Goal: Task Accomplishment & Management: Manage account settings

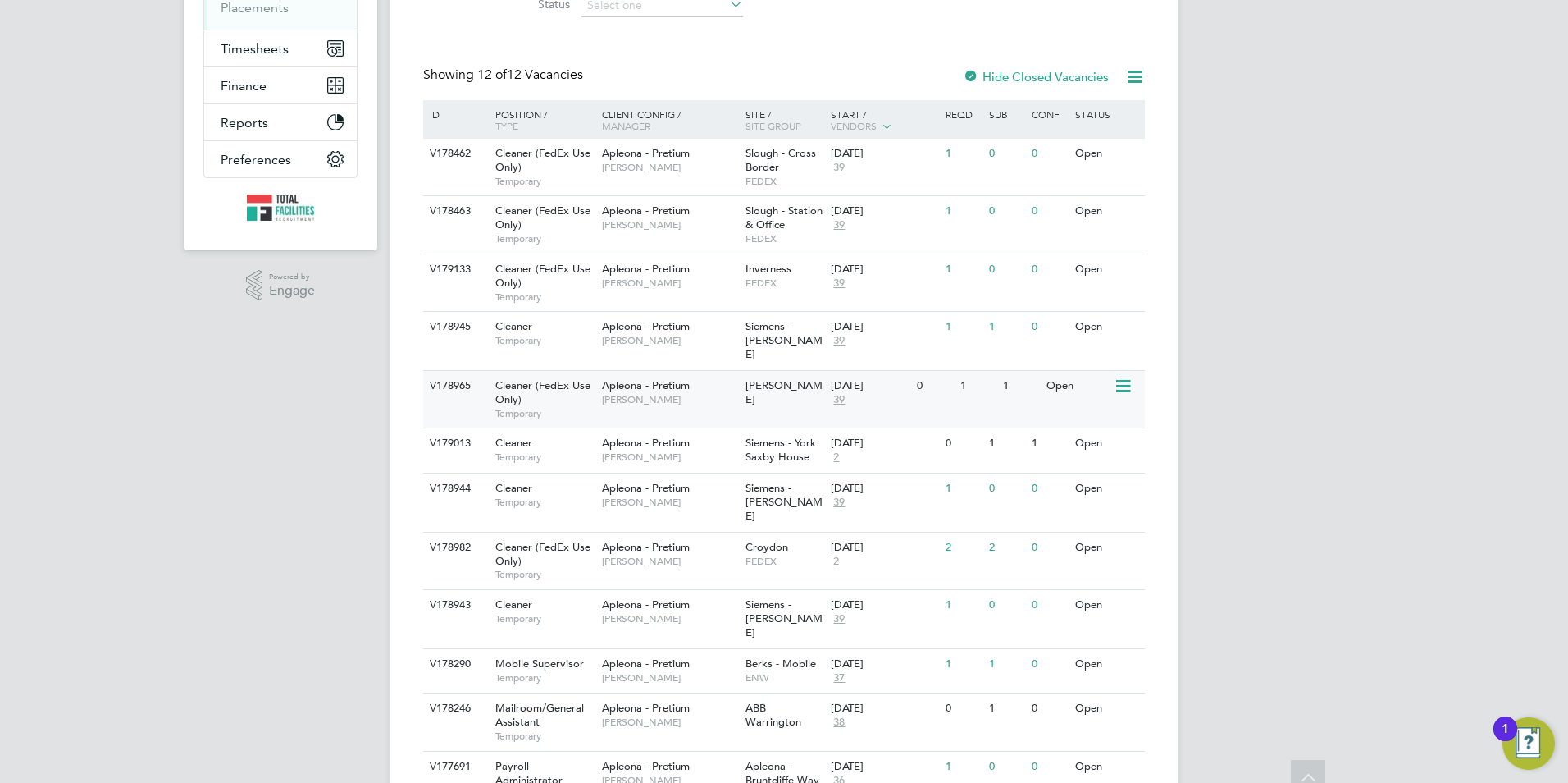
scroll to position [328, 0]
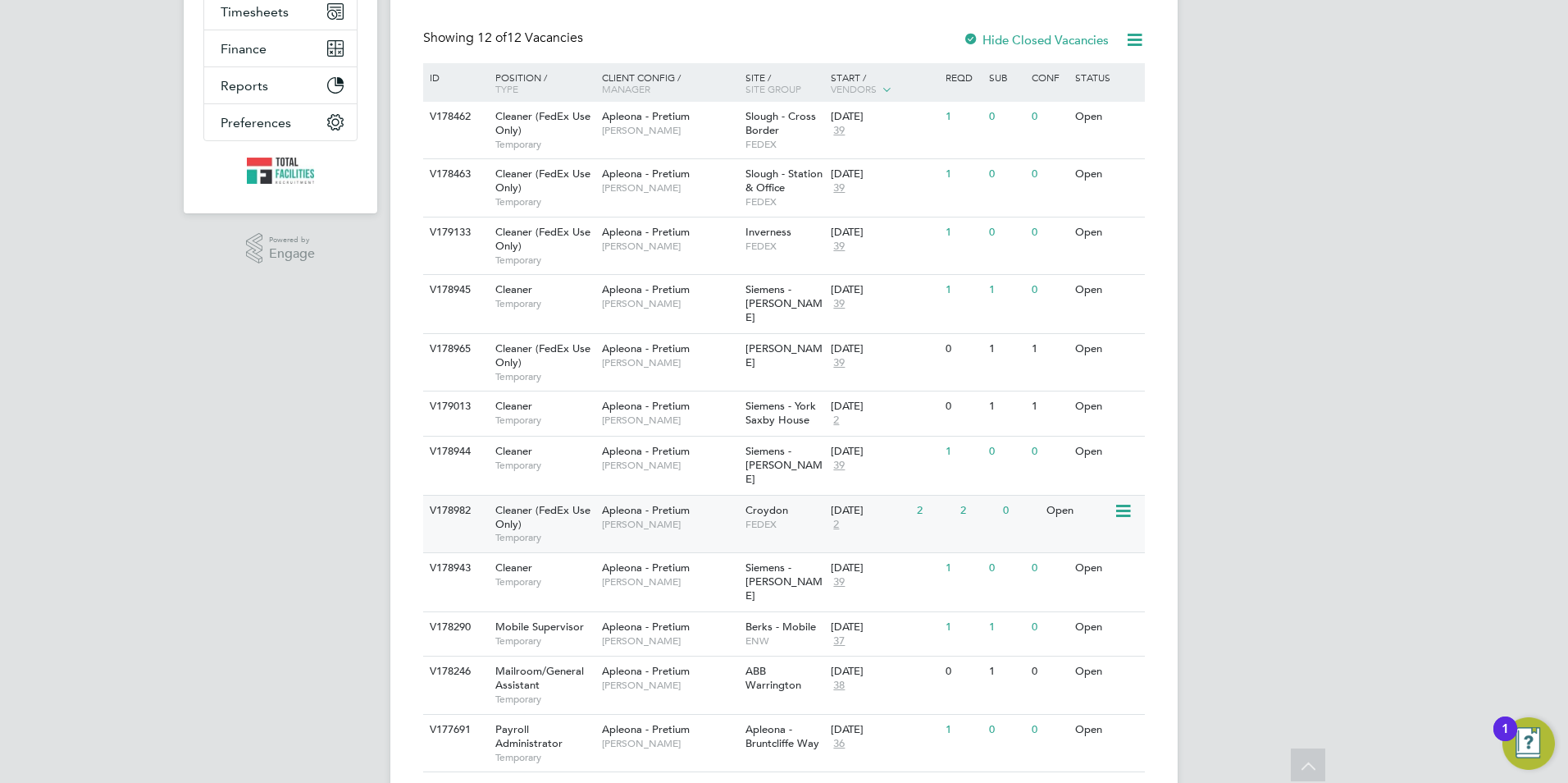
click at [552, 531] on span "Temporary" at bounding box center [544, 537] width 98 height 13
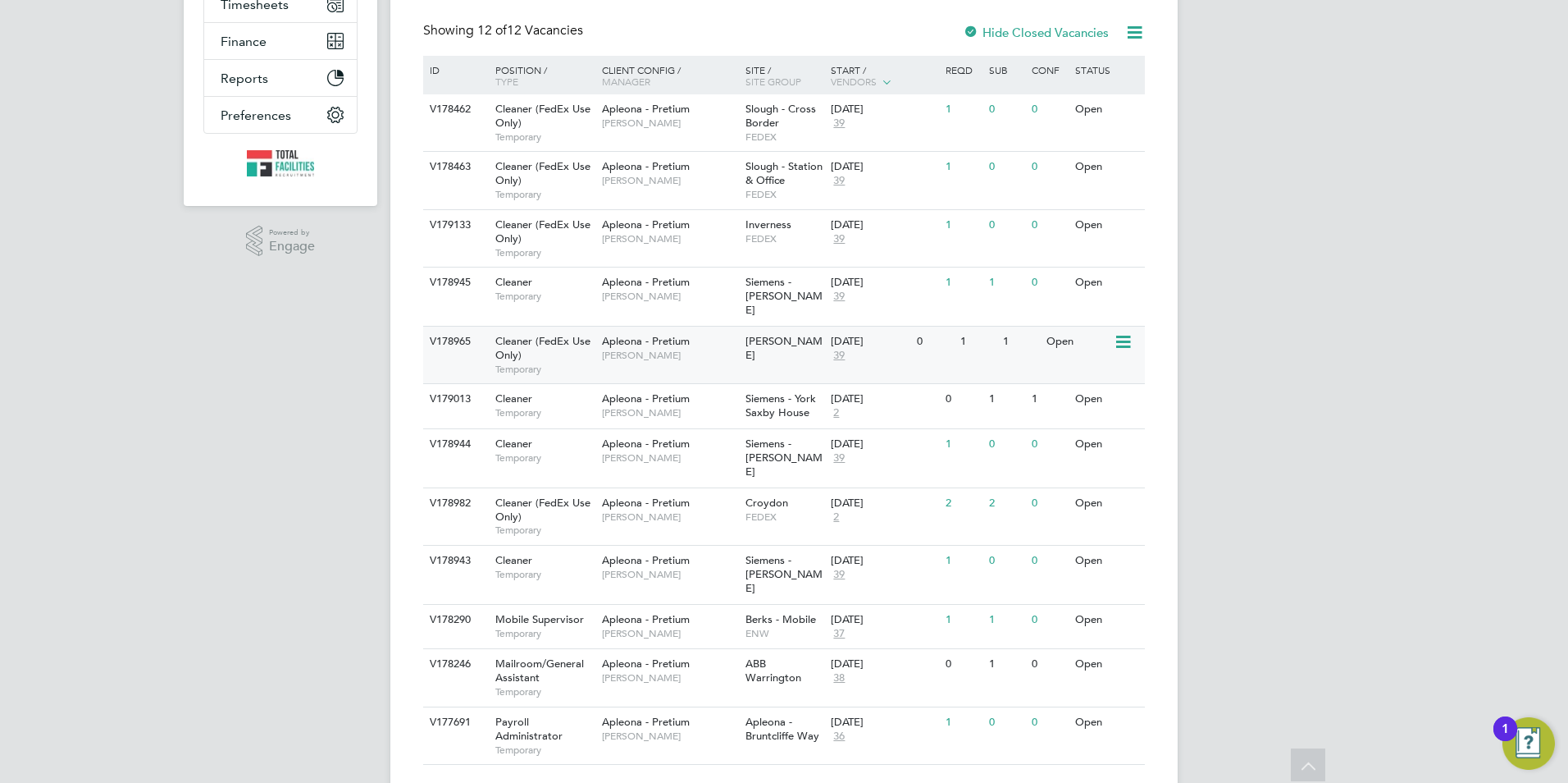
click at [742, 336] on div "[PERSON_NAME]" at bounding box center [784, 348] width 86 height 44
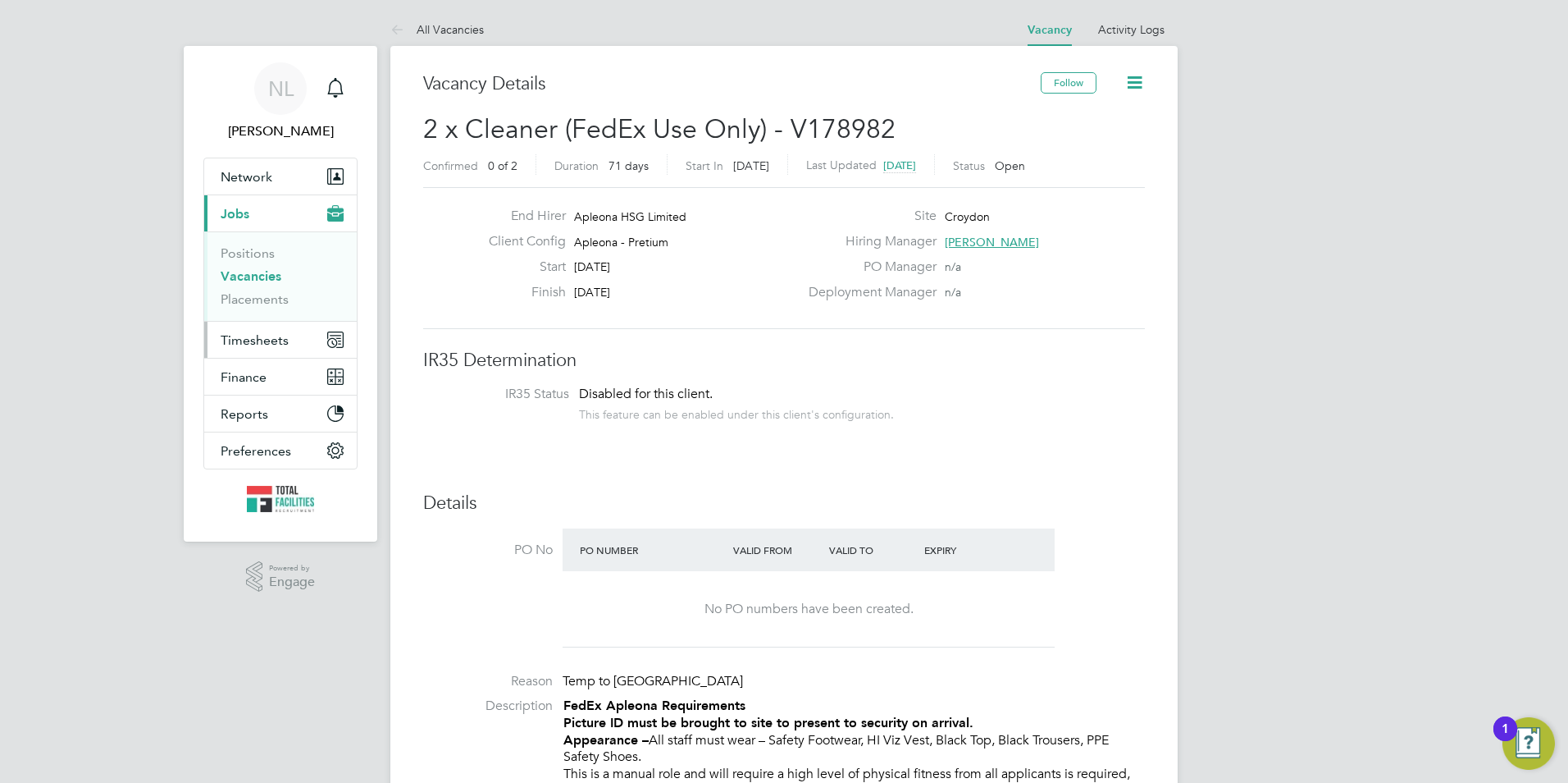
click at [261, 338] on span "Timesheets" at bounding box center [254, 340] width 68 height 15
click at [448, 33] on link "All Vacancies" at bounding box center [437, 29] width 94 height 14
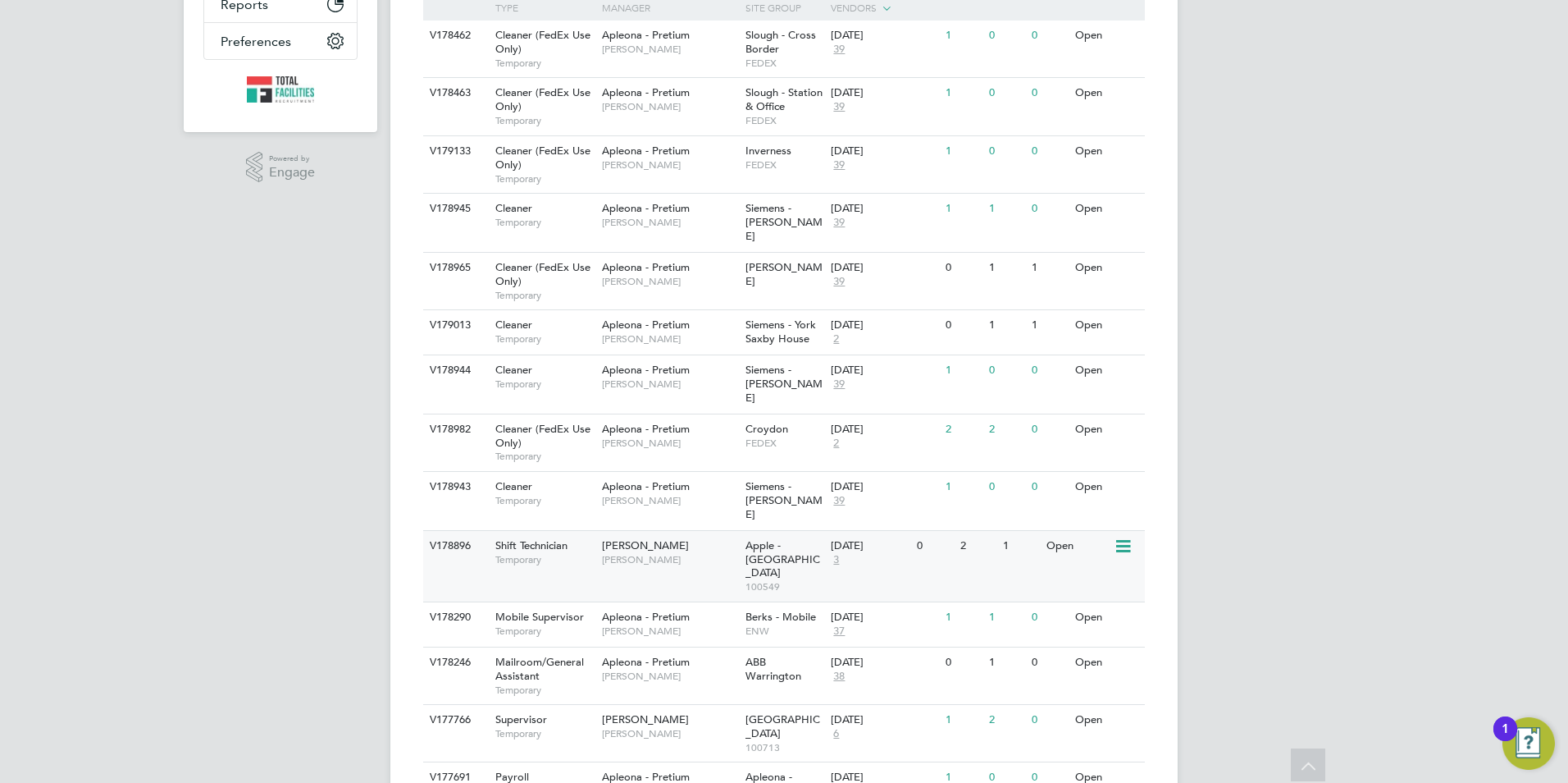
scroll to position [438, 0]
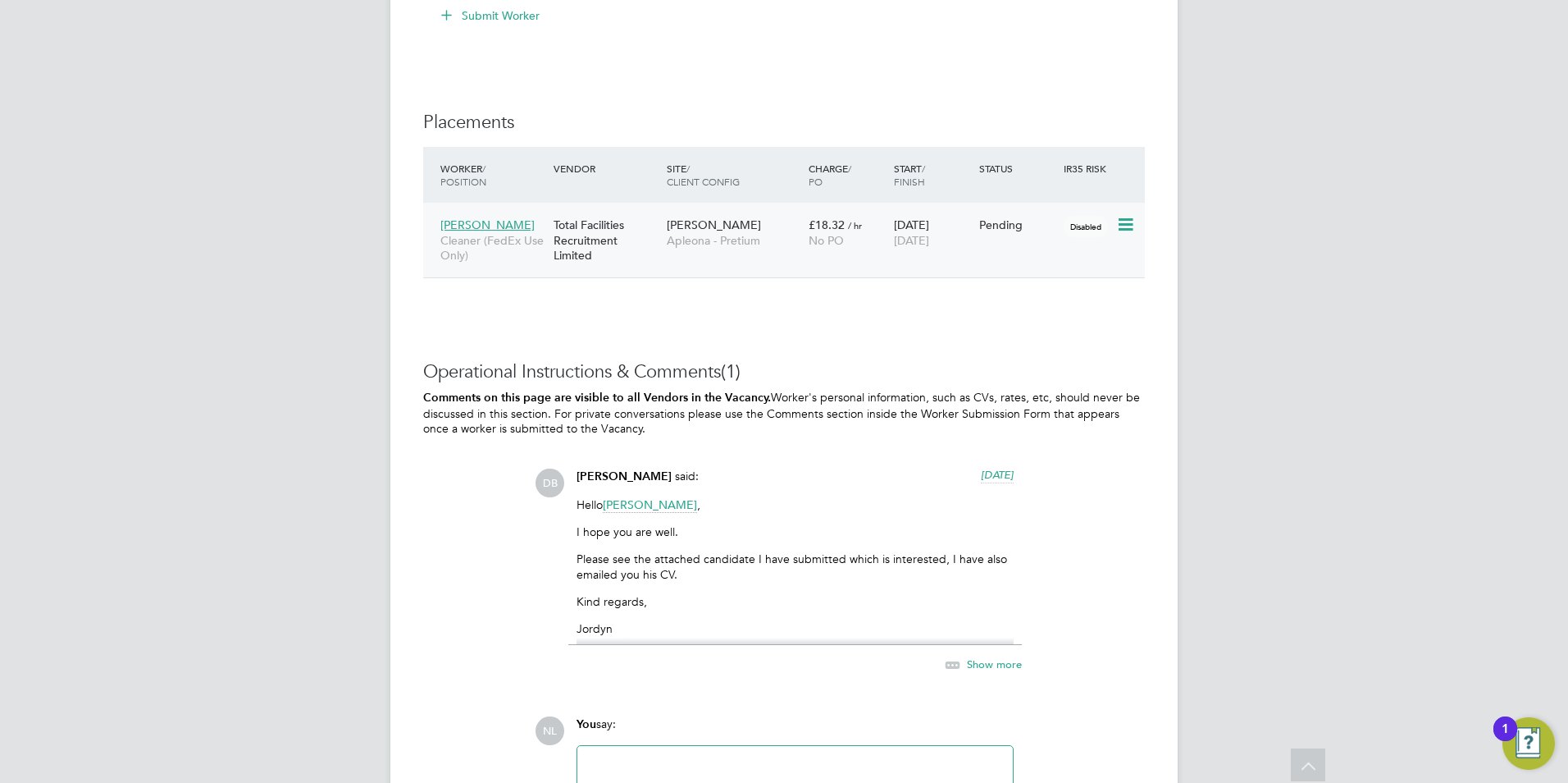
scroll to position [1727, 0]
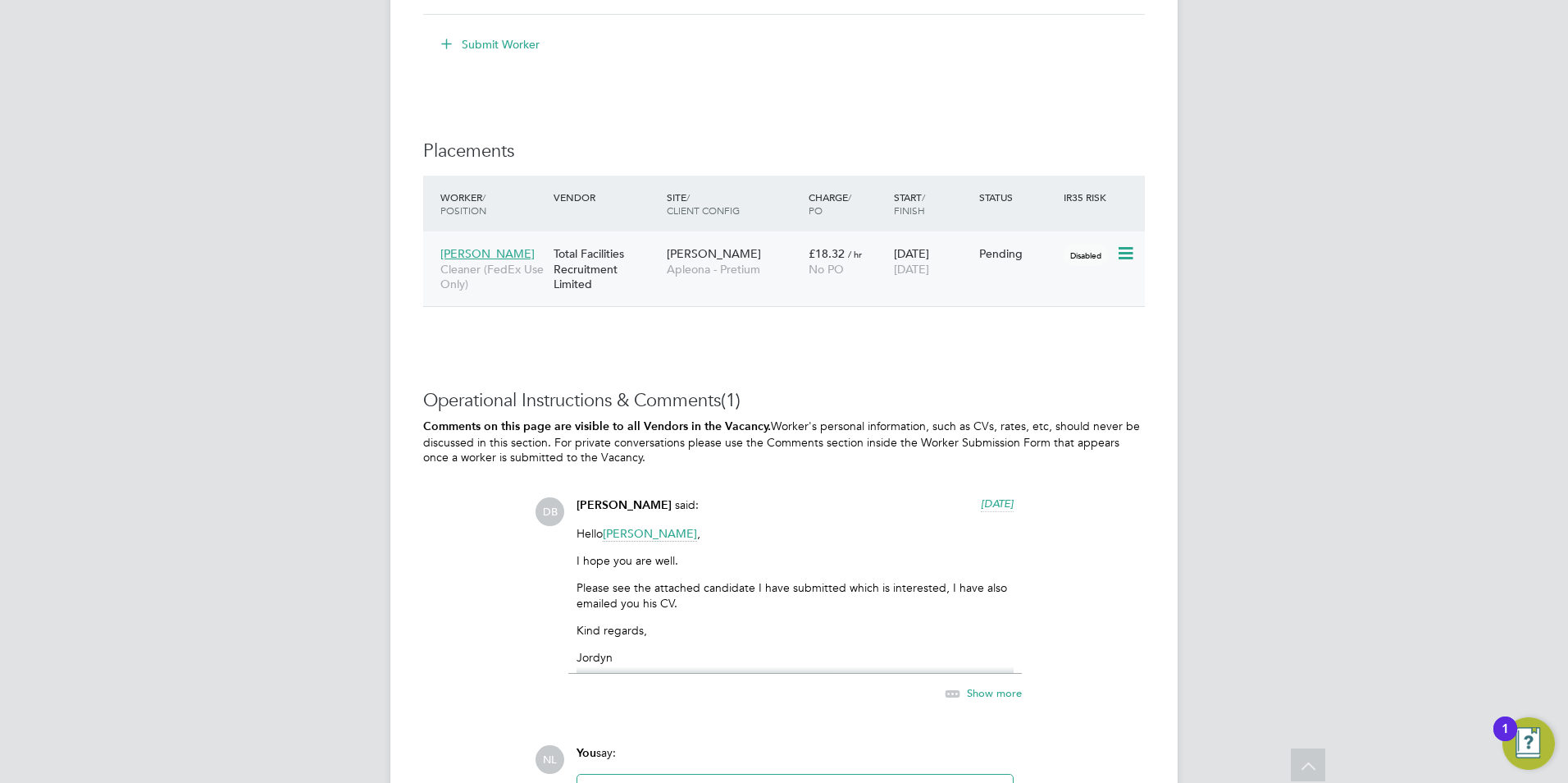
click at [1125, 263] on icon at bounding box center [1124, 253] width 16 height 20
click at [1044, 371] on li "Start" at bounding box center [1075, 373] width 117 height 23
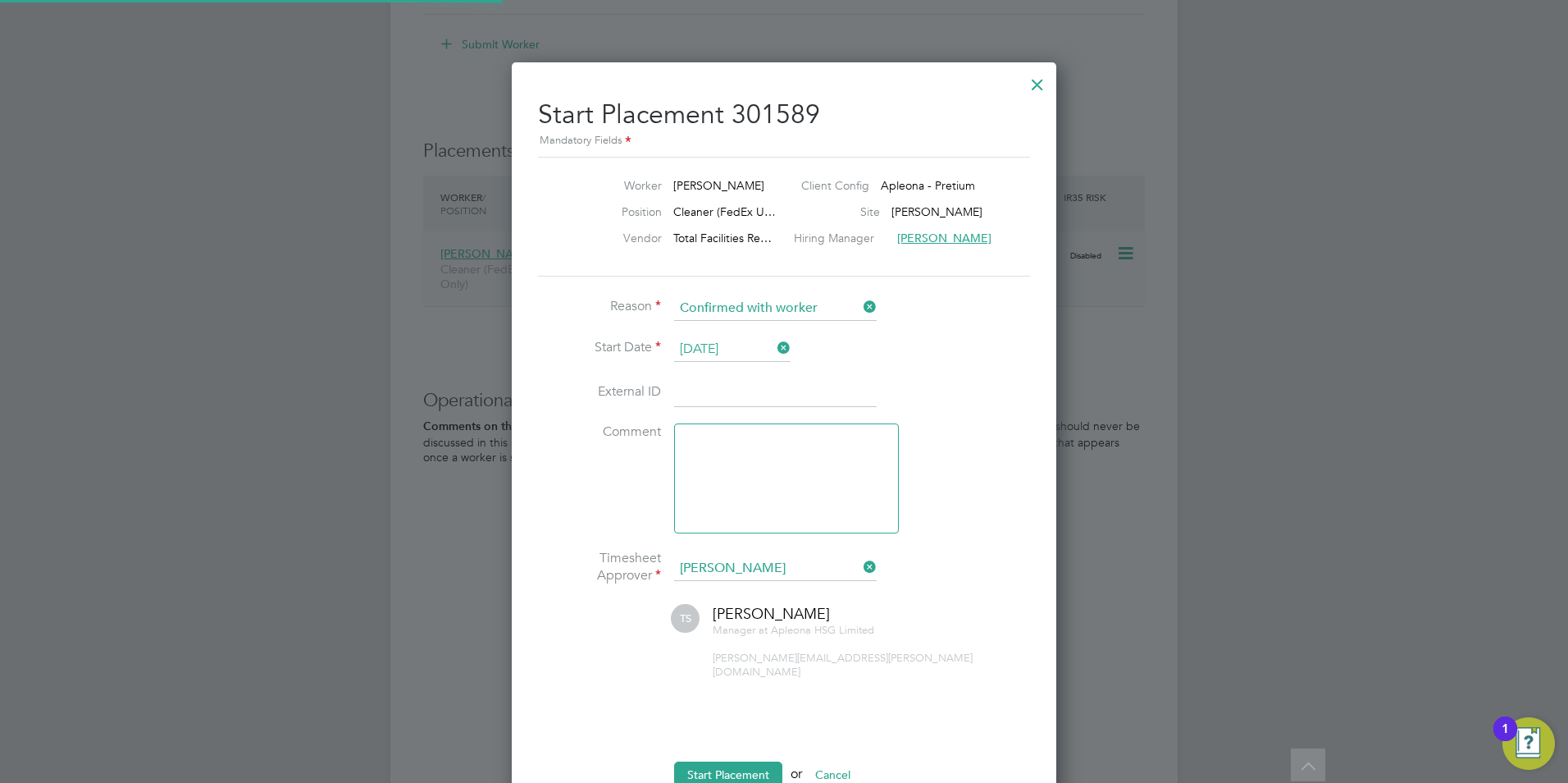
scroll to position [16, 204]
click at [719, 761] on button "Start Placement" at bounding box center [727, 773] width 108 height 26
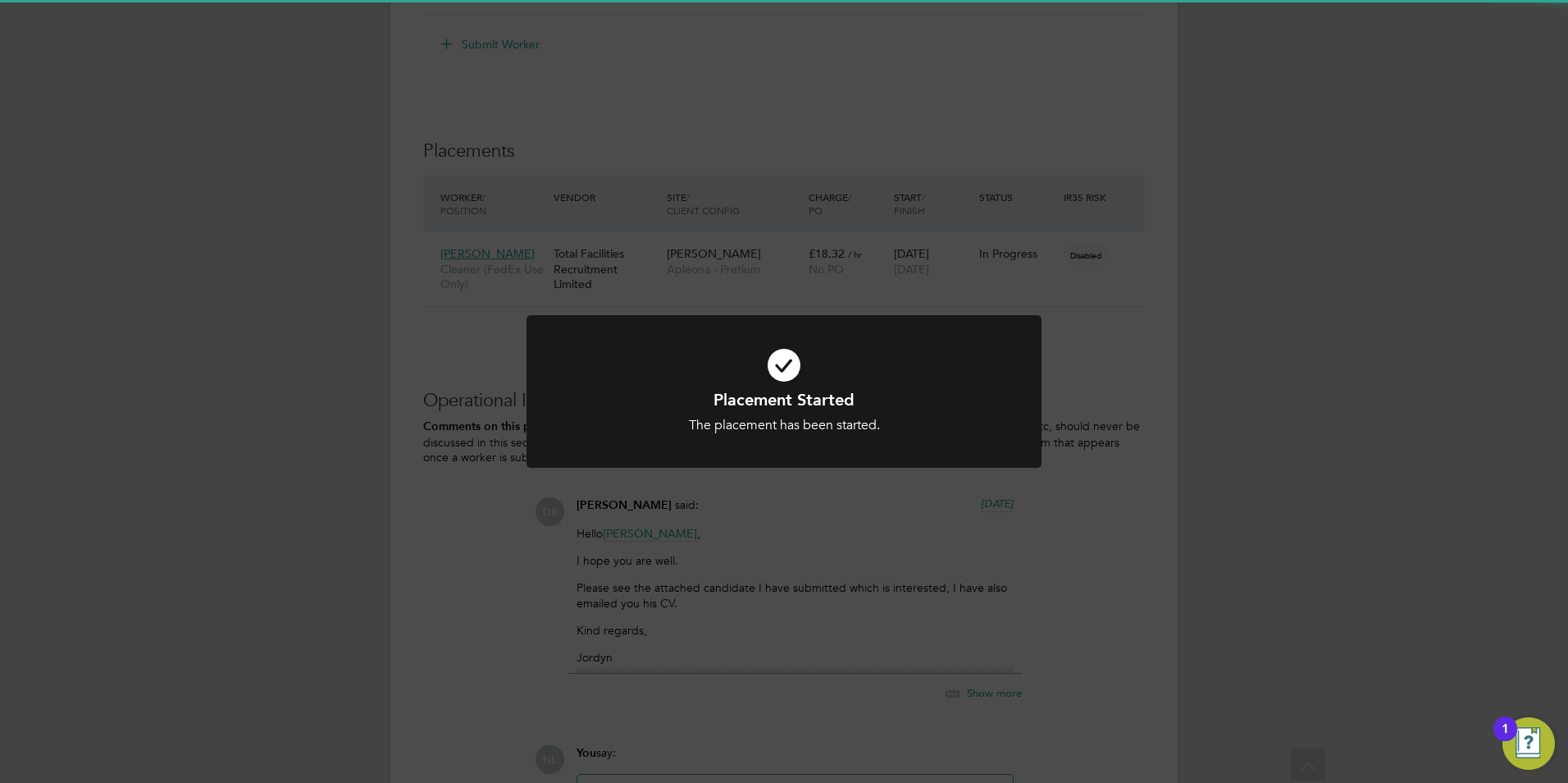
click at [927, 234] on div "Placement Started The placement has been started. Cancel Okay" at bounding box center [784, 391] width 1568 height 783
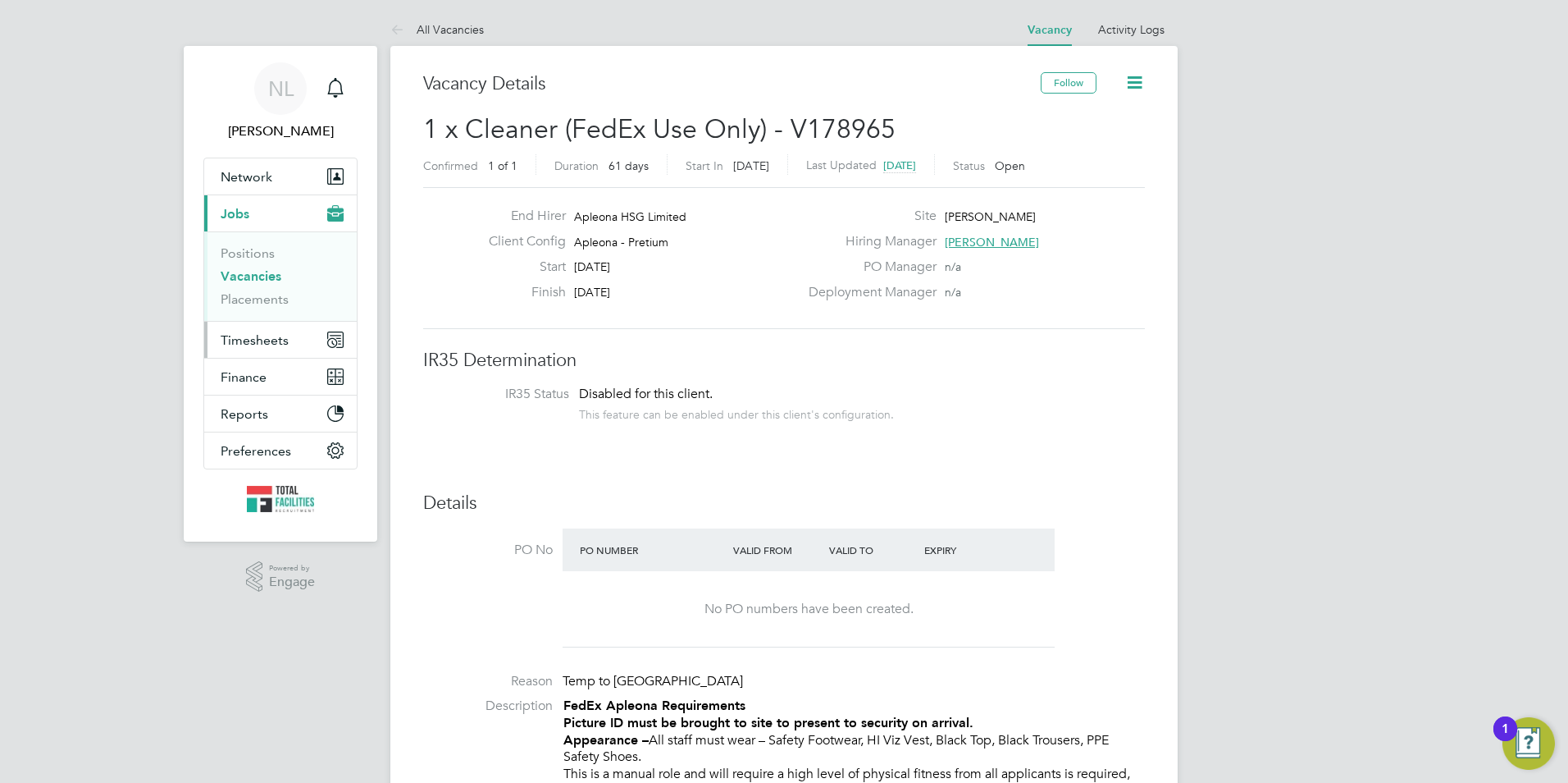
click at [256, 342] on span "Timesheets" at bounding box center [254, 340] width 68 height 15
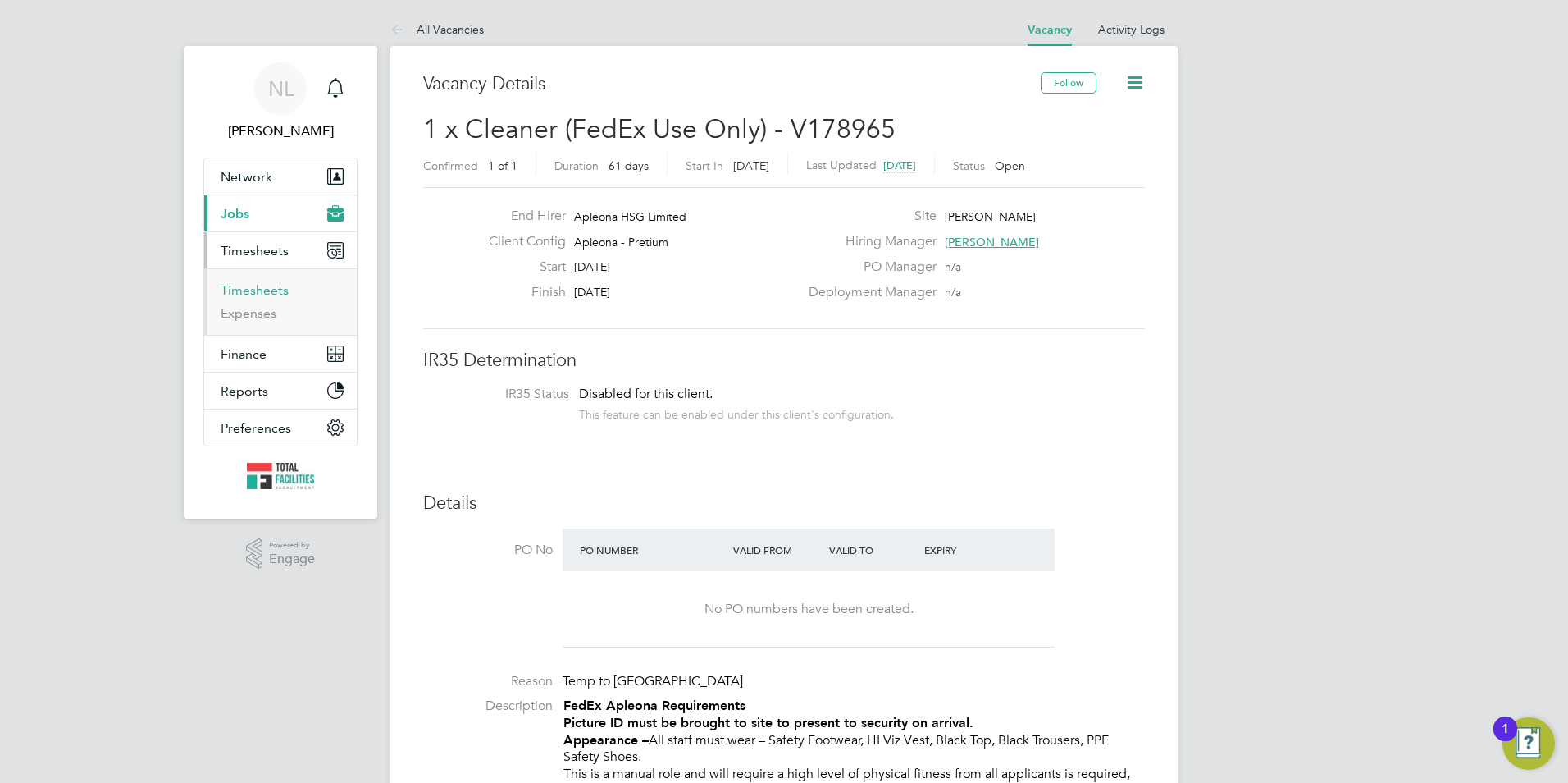
click at [253, 291] on link "Timesheets" at bounding box center [254, 290] width 68 height 15
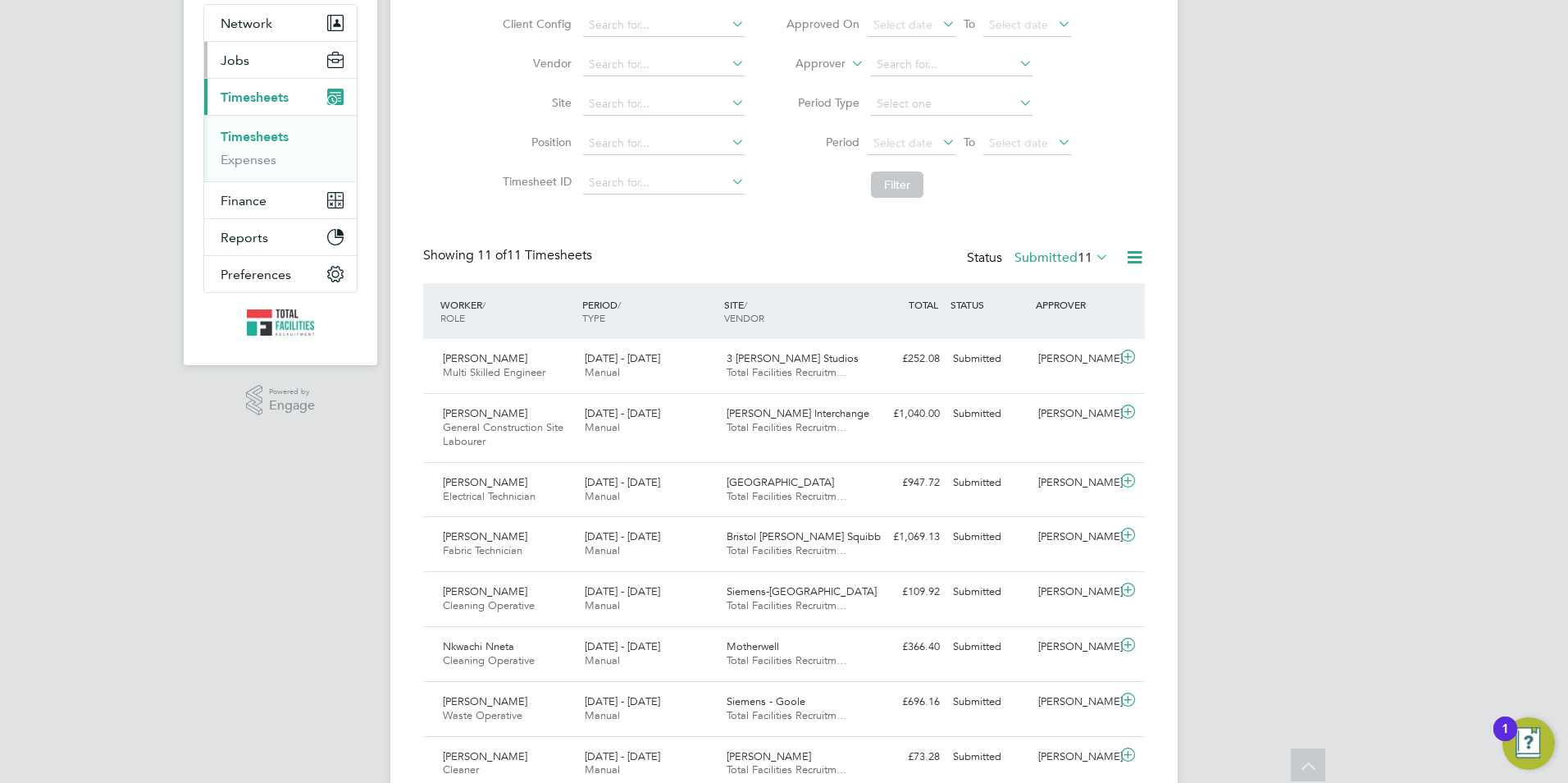
click at [246, 67] on span "Jobs" at bounding box center [235, 60] width 29 height 15
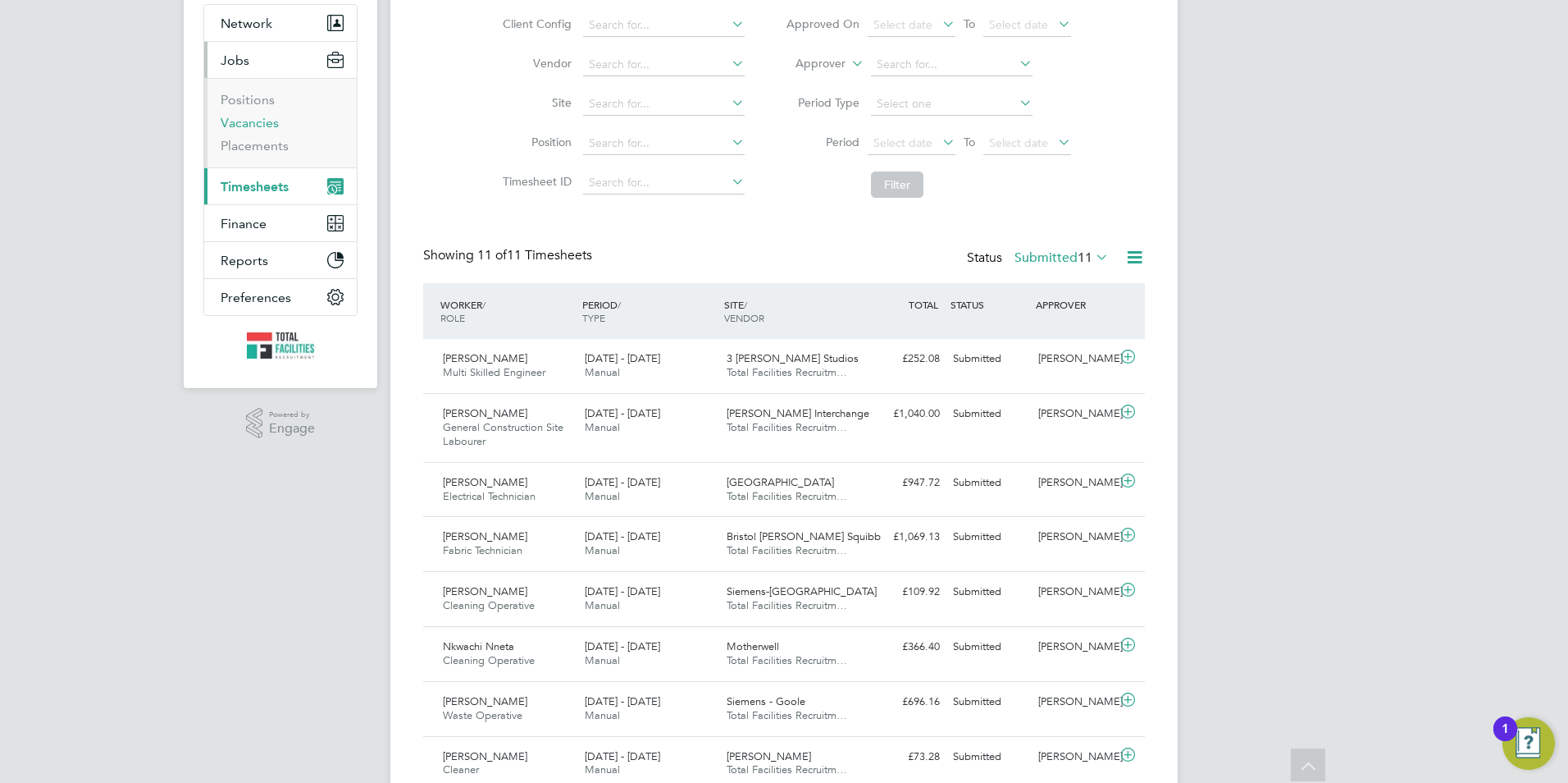
click at [243, 125] on link "Vacancies" at bounding box center [249, 122] width 58 height 15
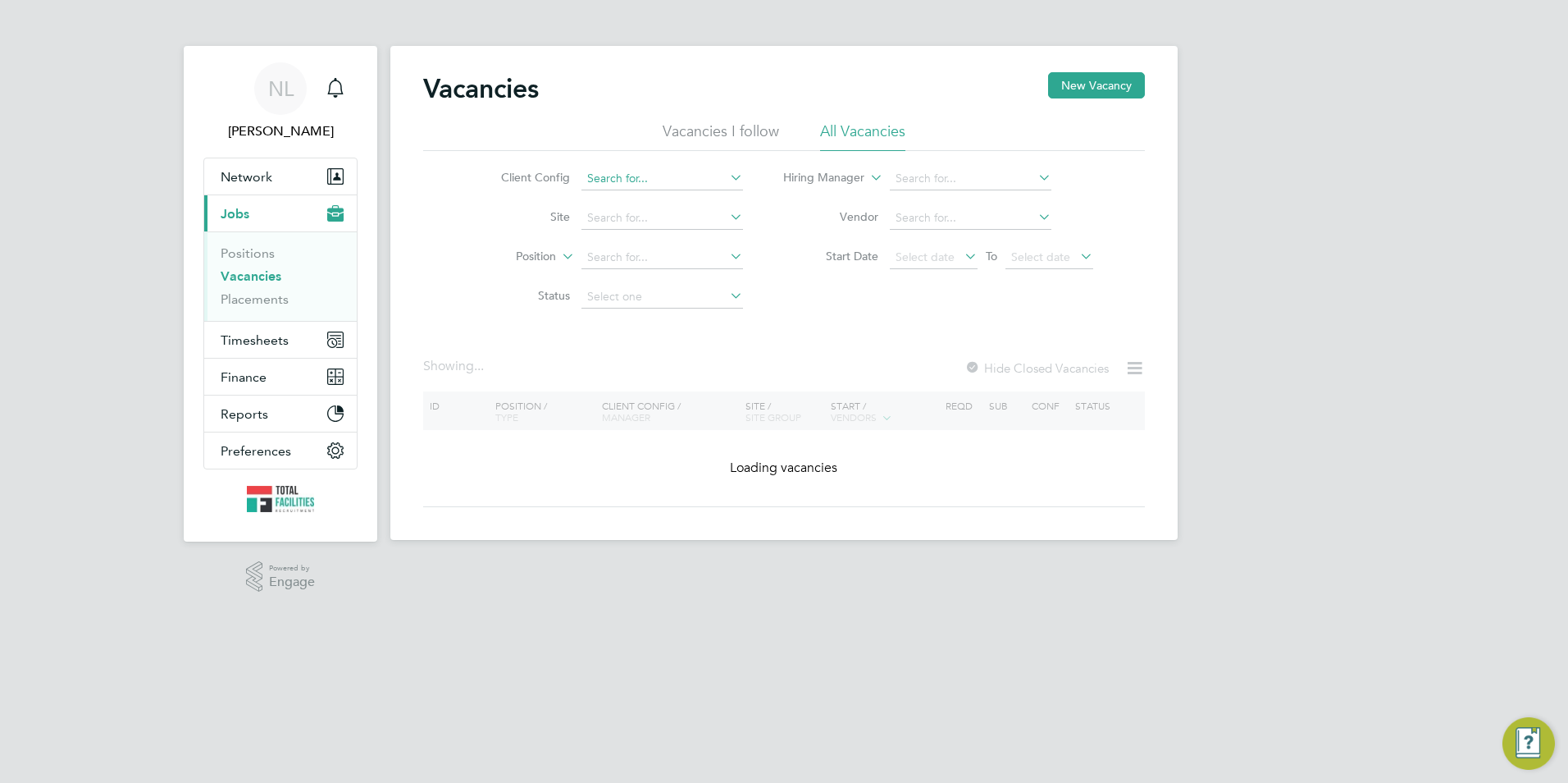
click at [671, 181] on input at bounding box center [661, 179] width 161 height 23
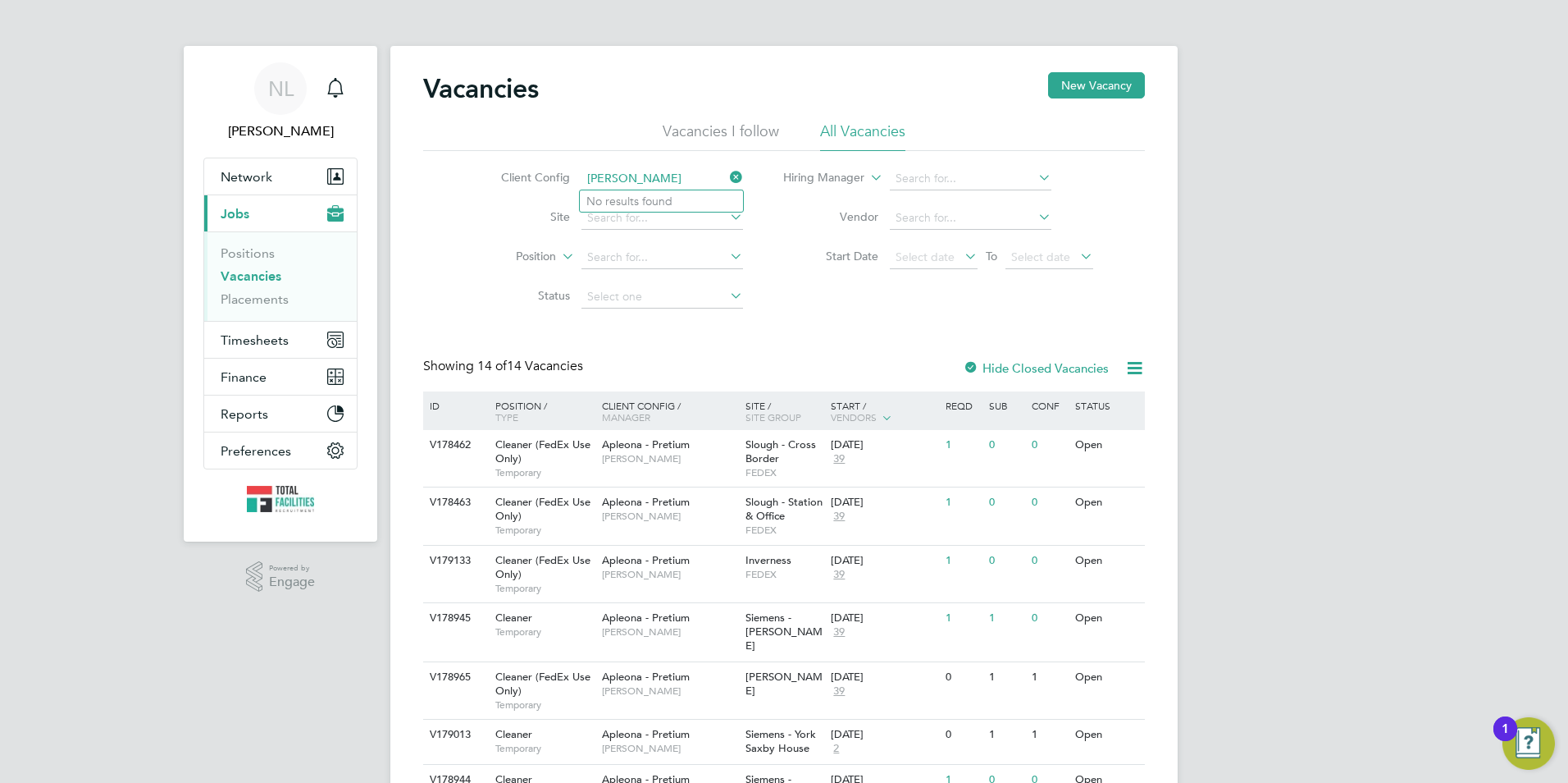
type input "peter"
click at [726, 168] on icon at bounding box center [726, 177] width 0 height 23
click at [666, 183] on input at bounding box center [661, 179] width 161 height 23
click at [673, 206] on li "Co mbined Technical Solutions Ltd" at bounding box center [727, 201] width 294 height 22
type input "Combined Technical Solutions Ltd"
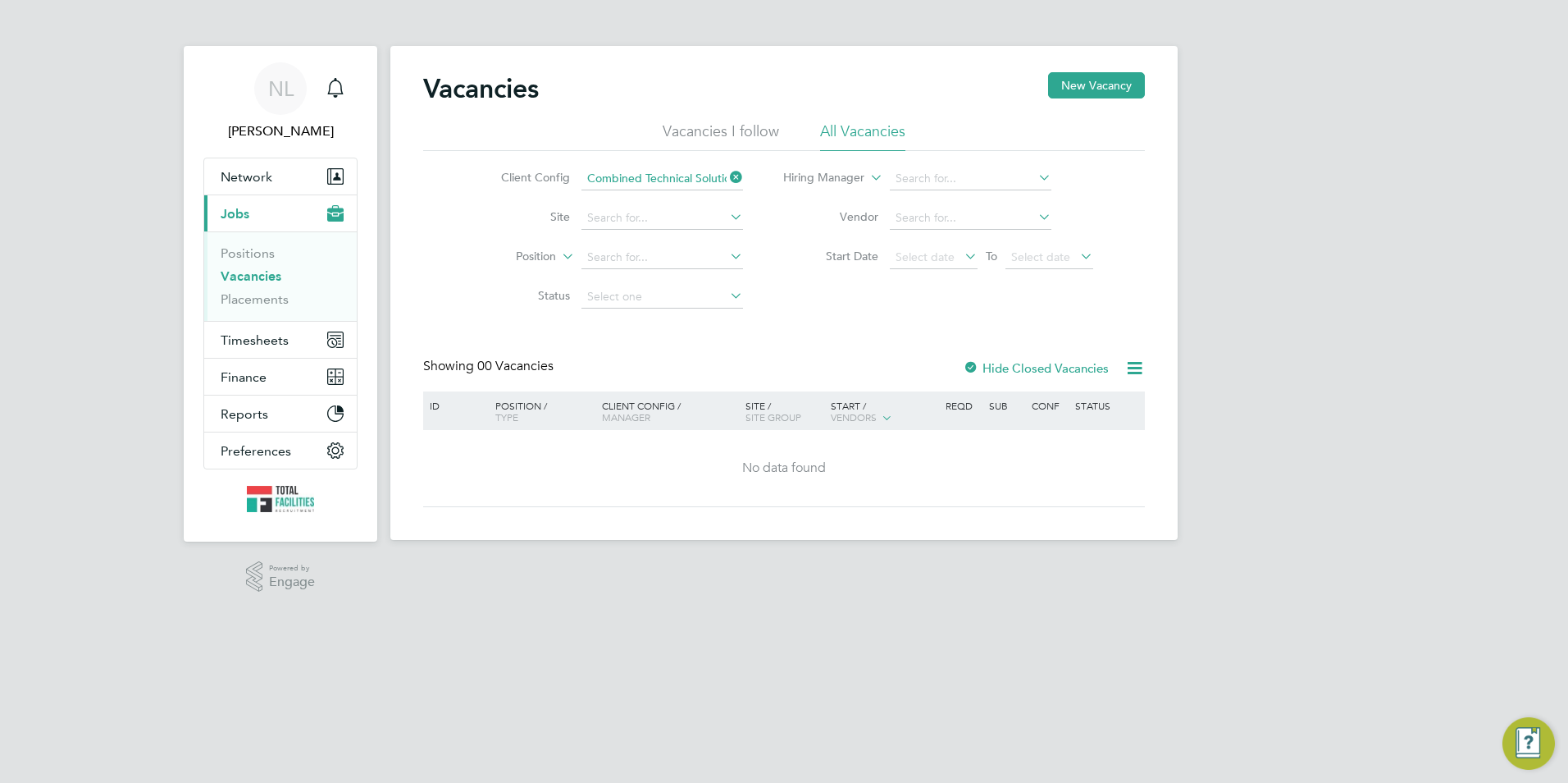
click at [1033, 362] on label "Hide Closed Vacancies" at bounding box center [1035, 368] width 146 height 15
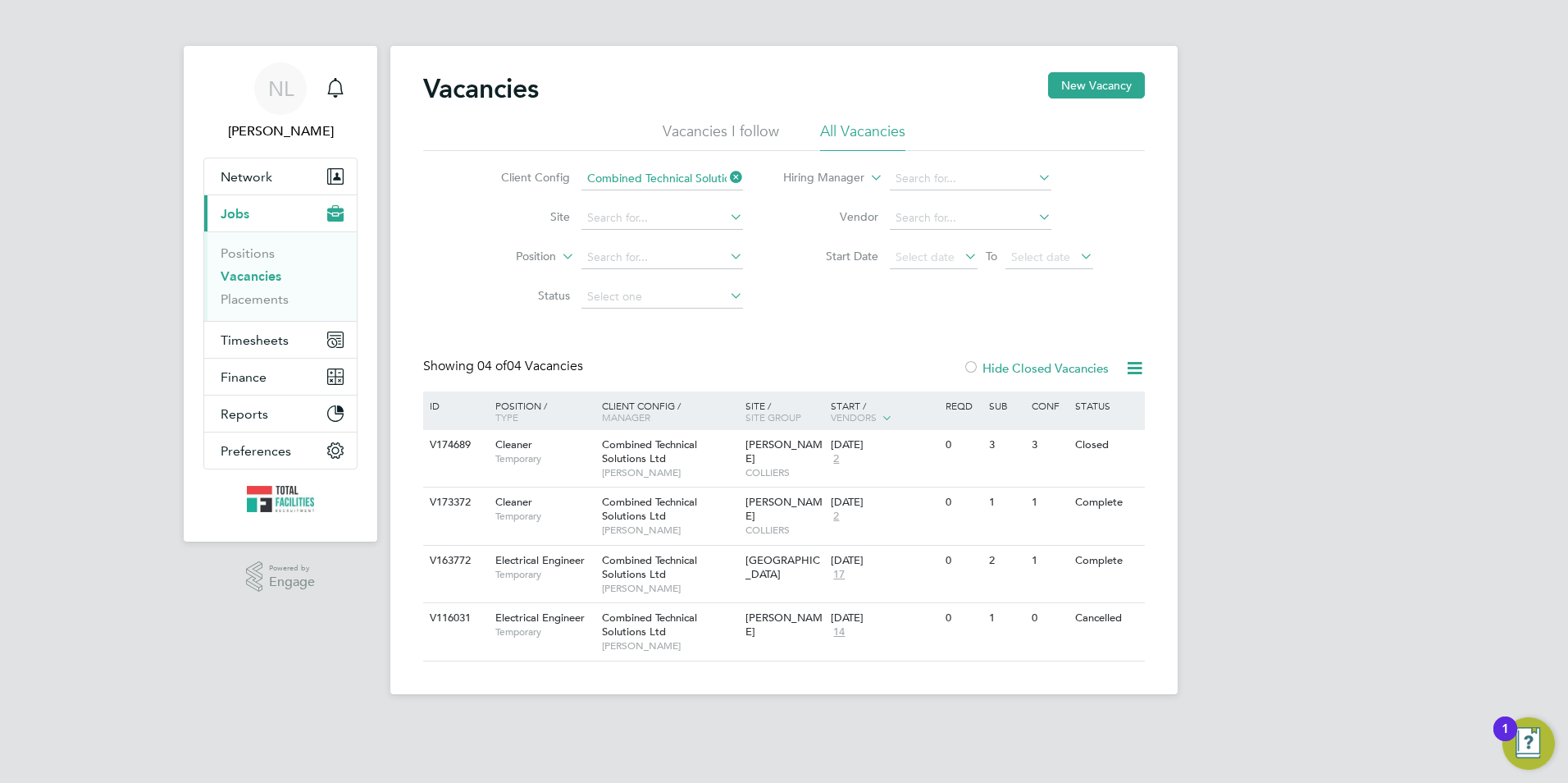
click at [726, 175] on icon at bounding box center [726, 177] width 0 height 23
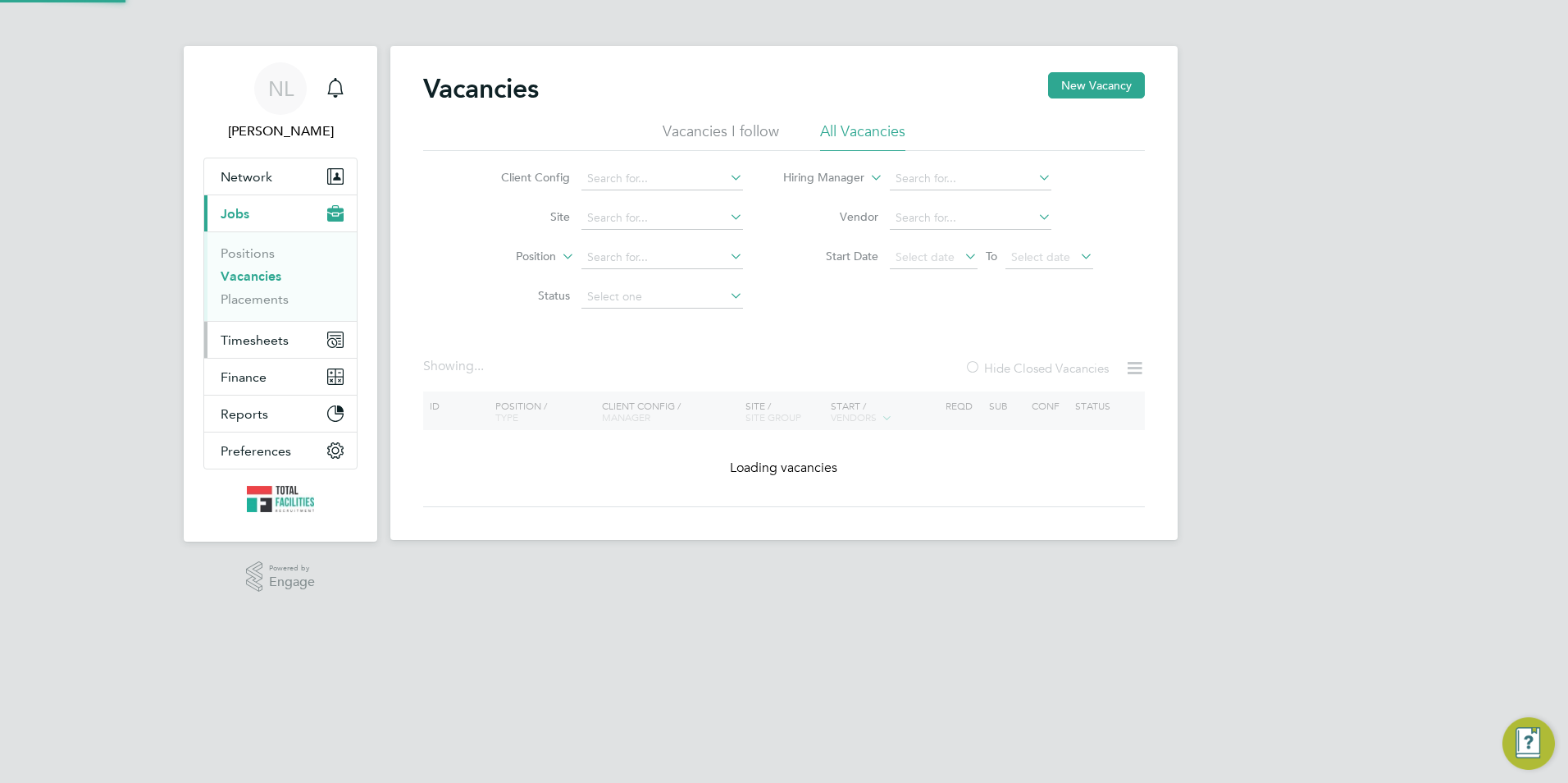
click at [247, 344] on span "Timesheets" at bounding box center [254, 340] width 68 height 15
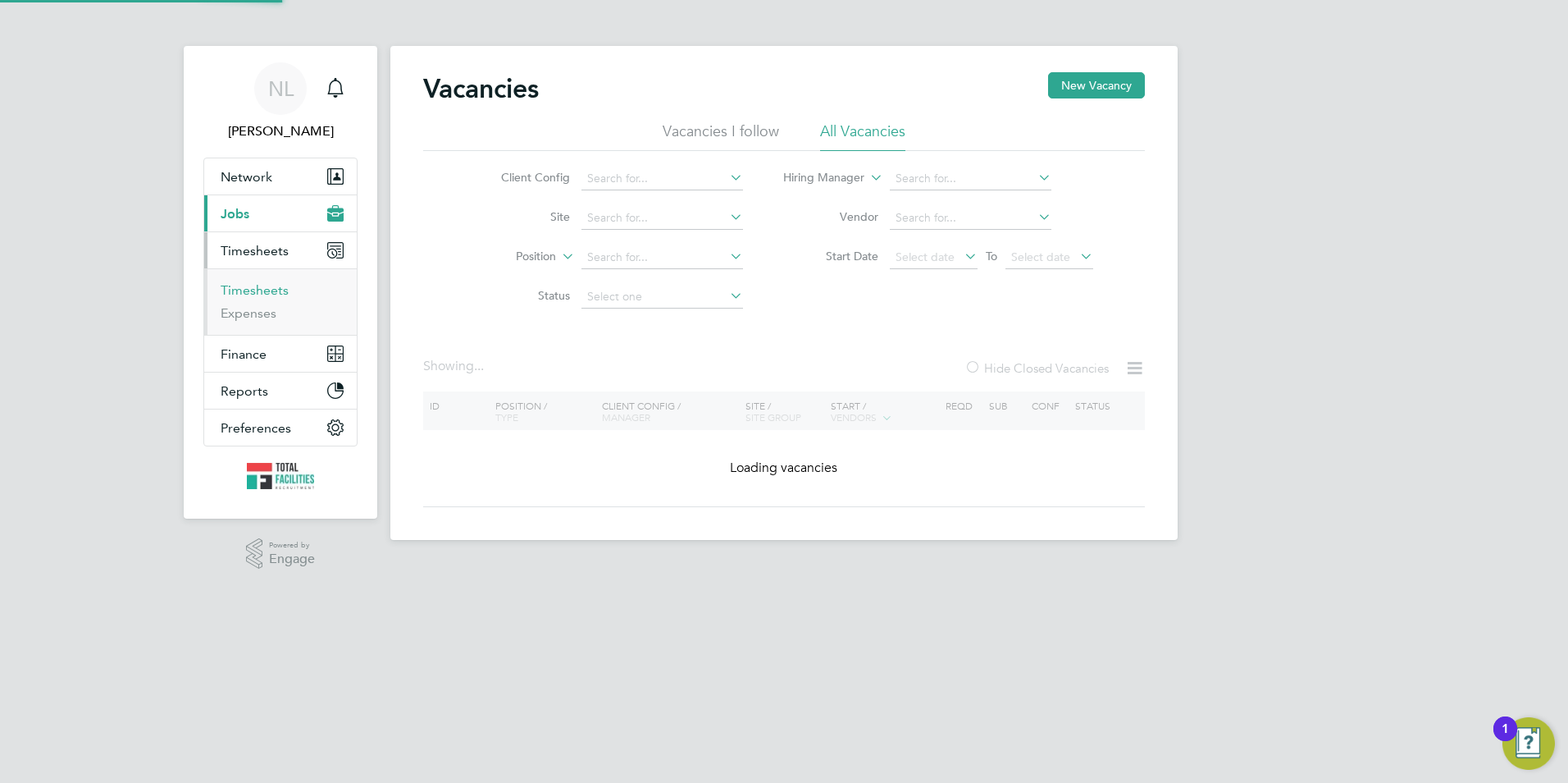
click at [241, 282] on link "Timesheets" at bounding box center [254, 290] width 68 height 15
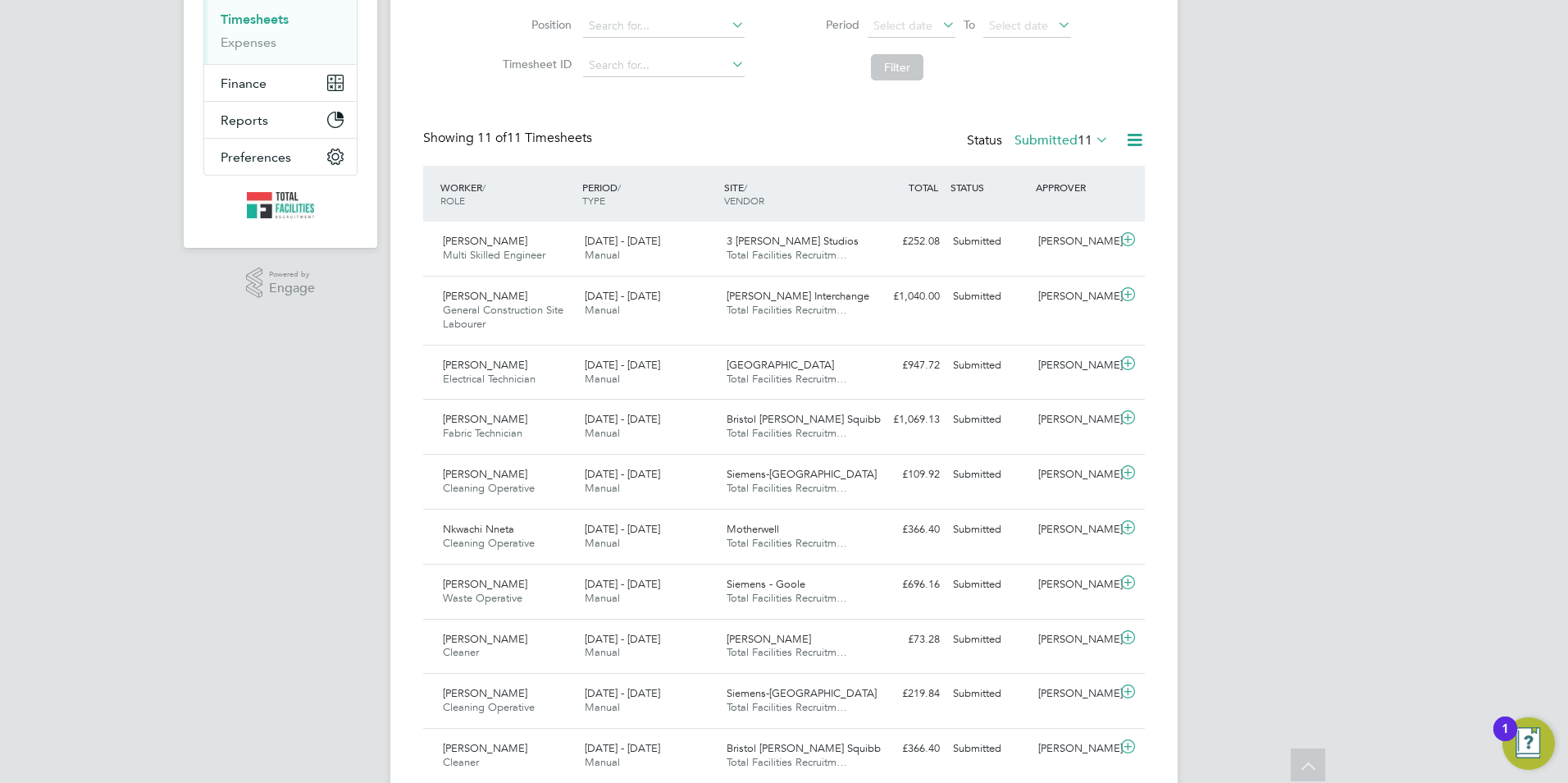
scroll to position [72, 0]
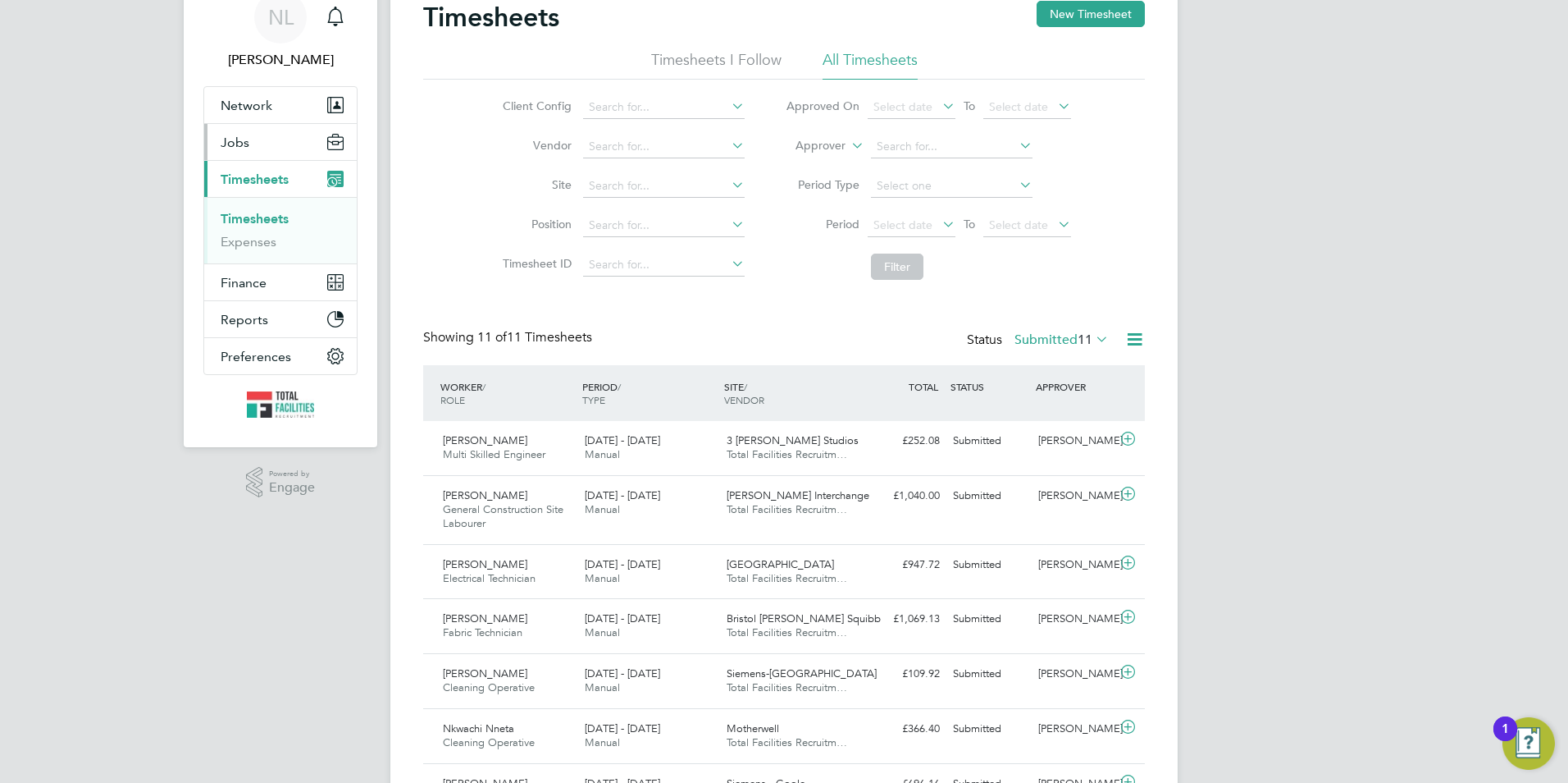
click at [241, 158] on button "Jobs" at bounding box center [281, 142] width 153 height 36
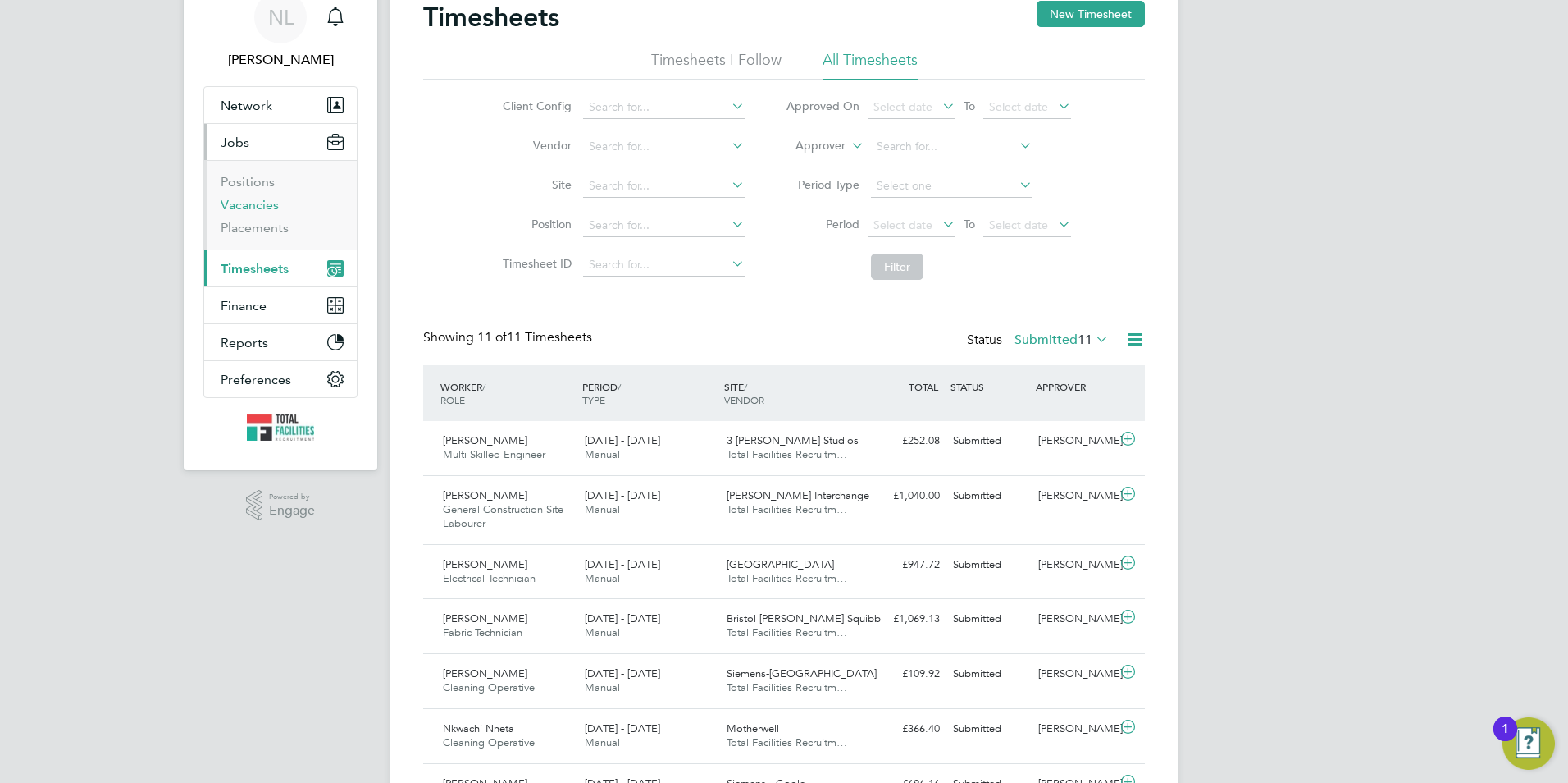
click at [237, 206] on link "Vacancies" at bounding box center [249, 205] width 58 height 15
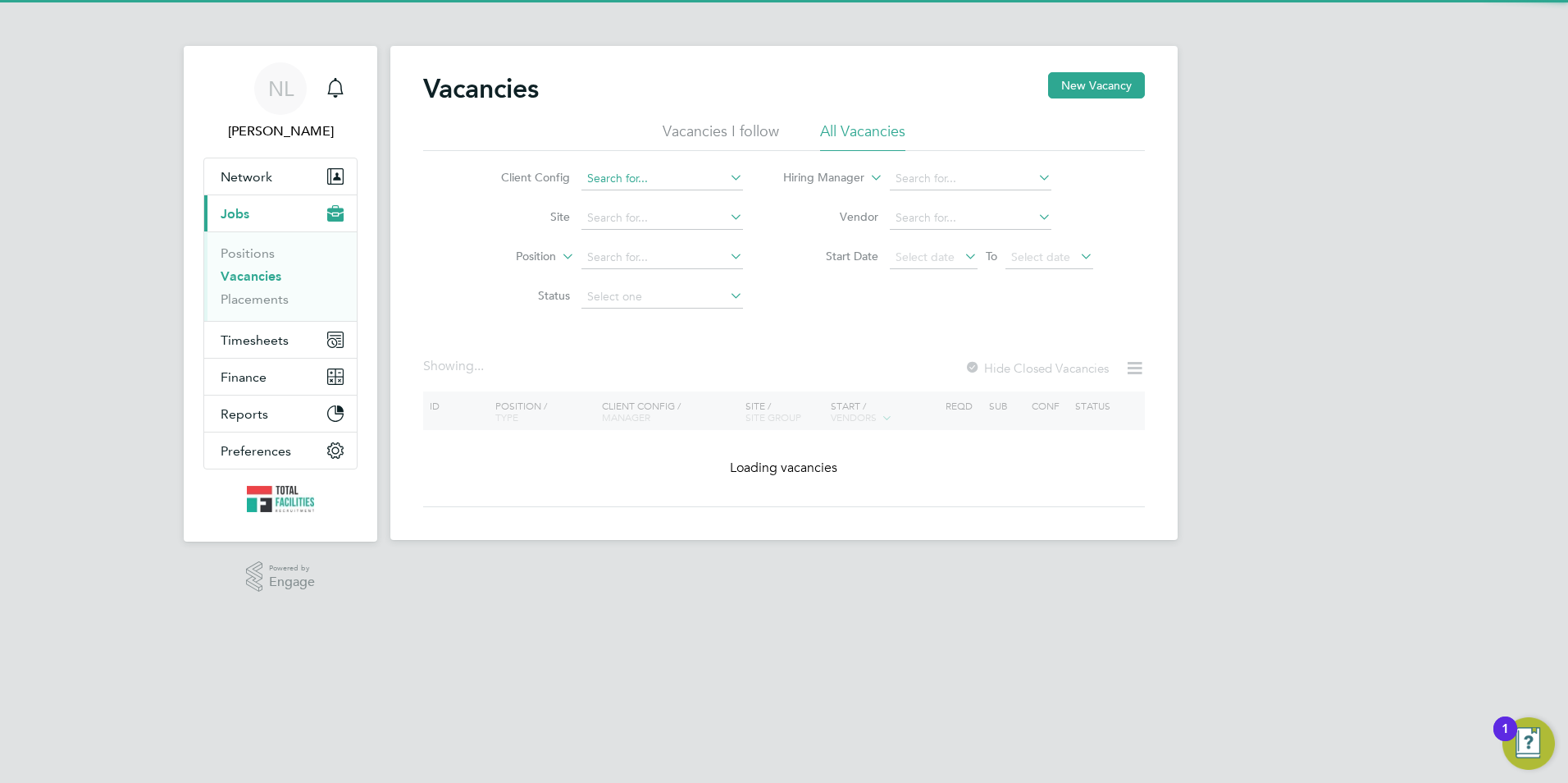
click at [631, 176] on input at bounding box center [661, 179] width 161 height 23
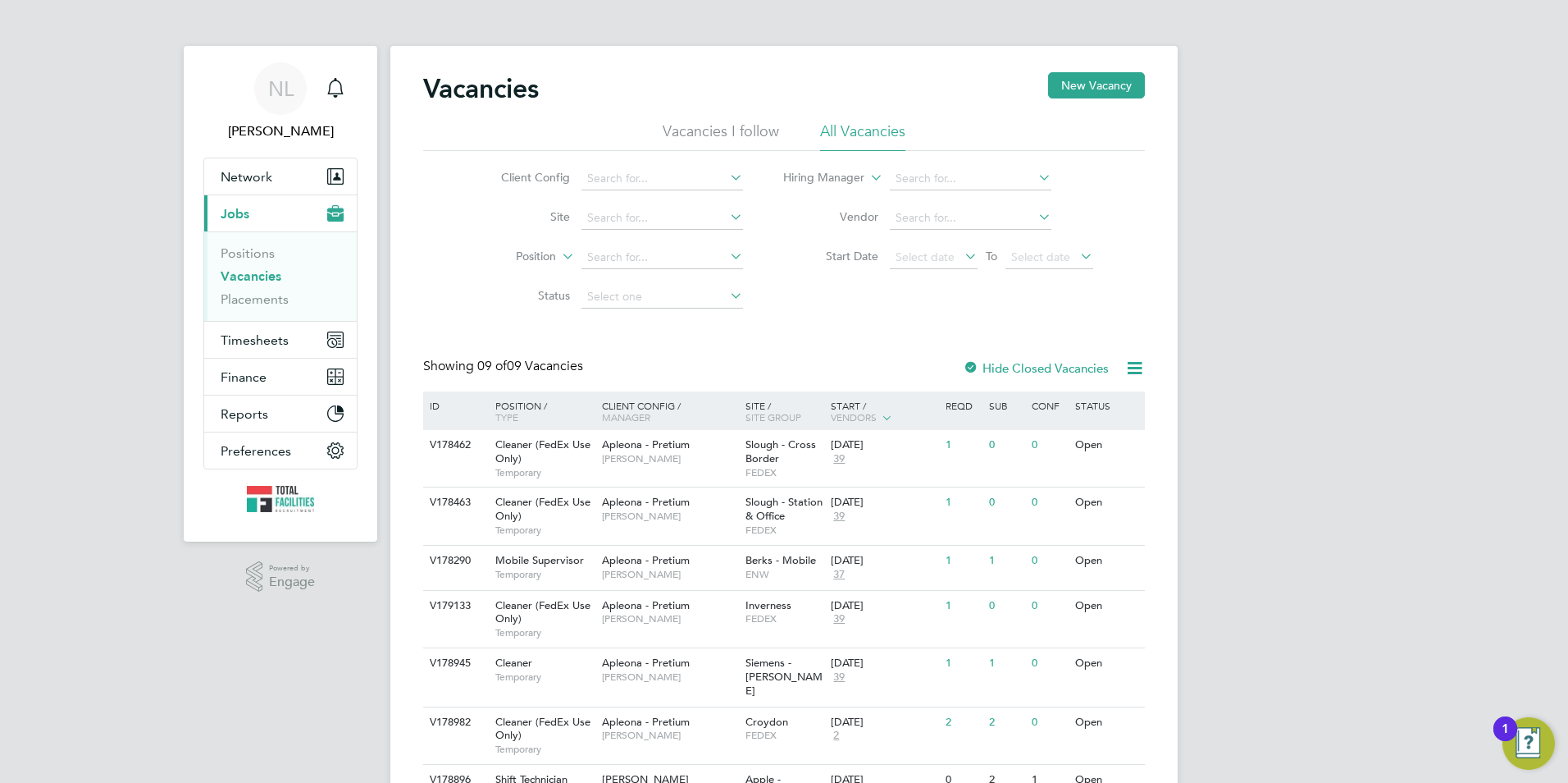
click at [636, 292] on li "Apleona - Pretium" at bounding box center [661, 290] width 163 height 22
type input "Apleona - Pretium"
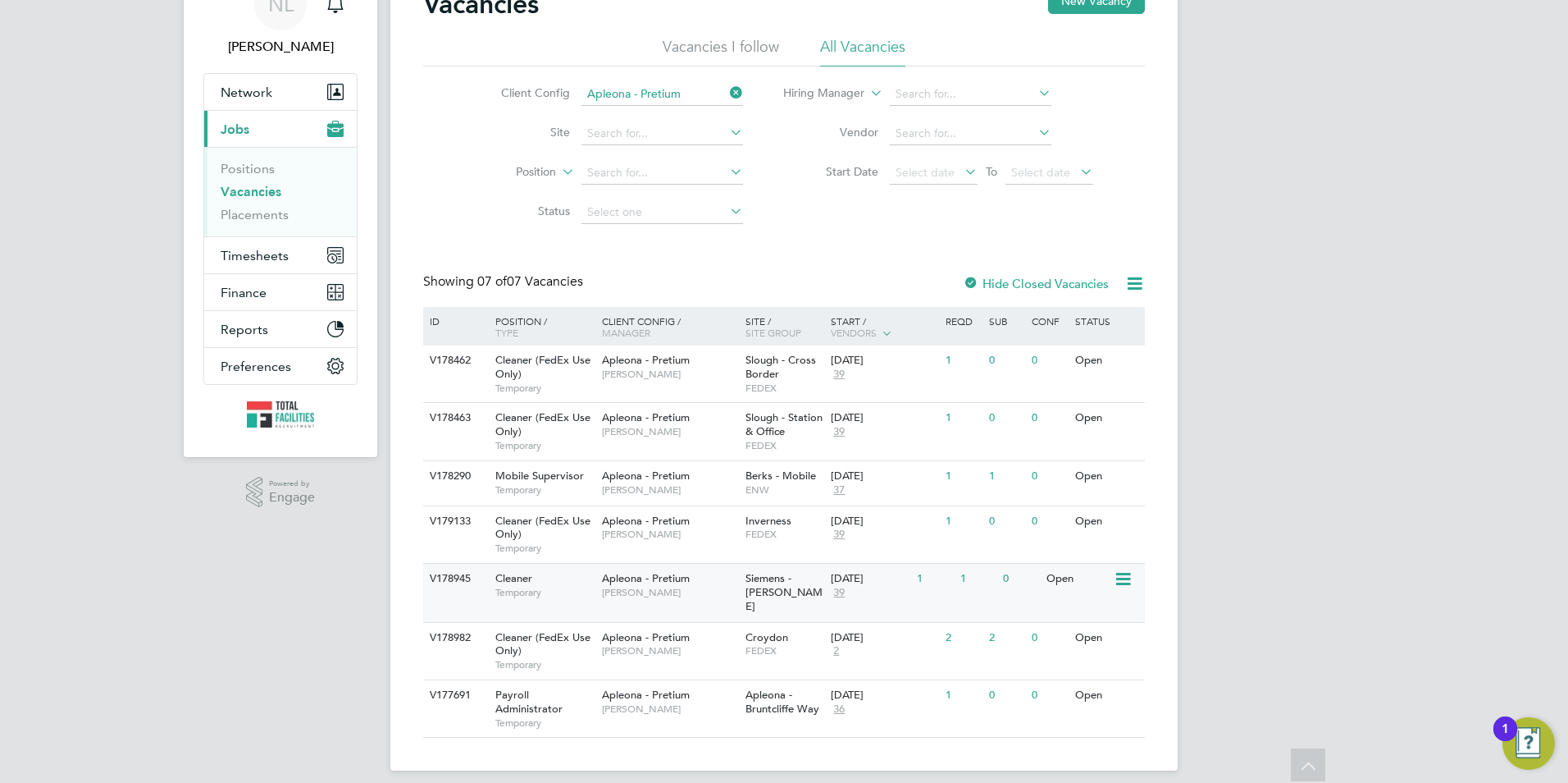
click at [961, 596] on div "V178945 Cleaner Temporary Apleona - Pretium Simon Ward Siemens - Ashby 26 Aug 2…" at bounding box center [784, 593] width 721 height 59
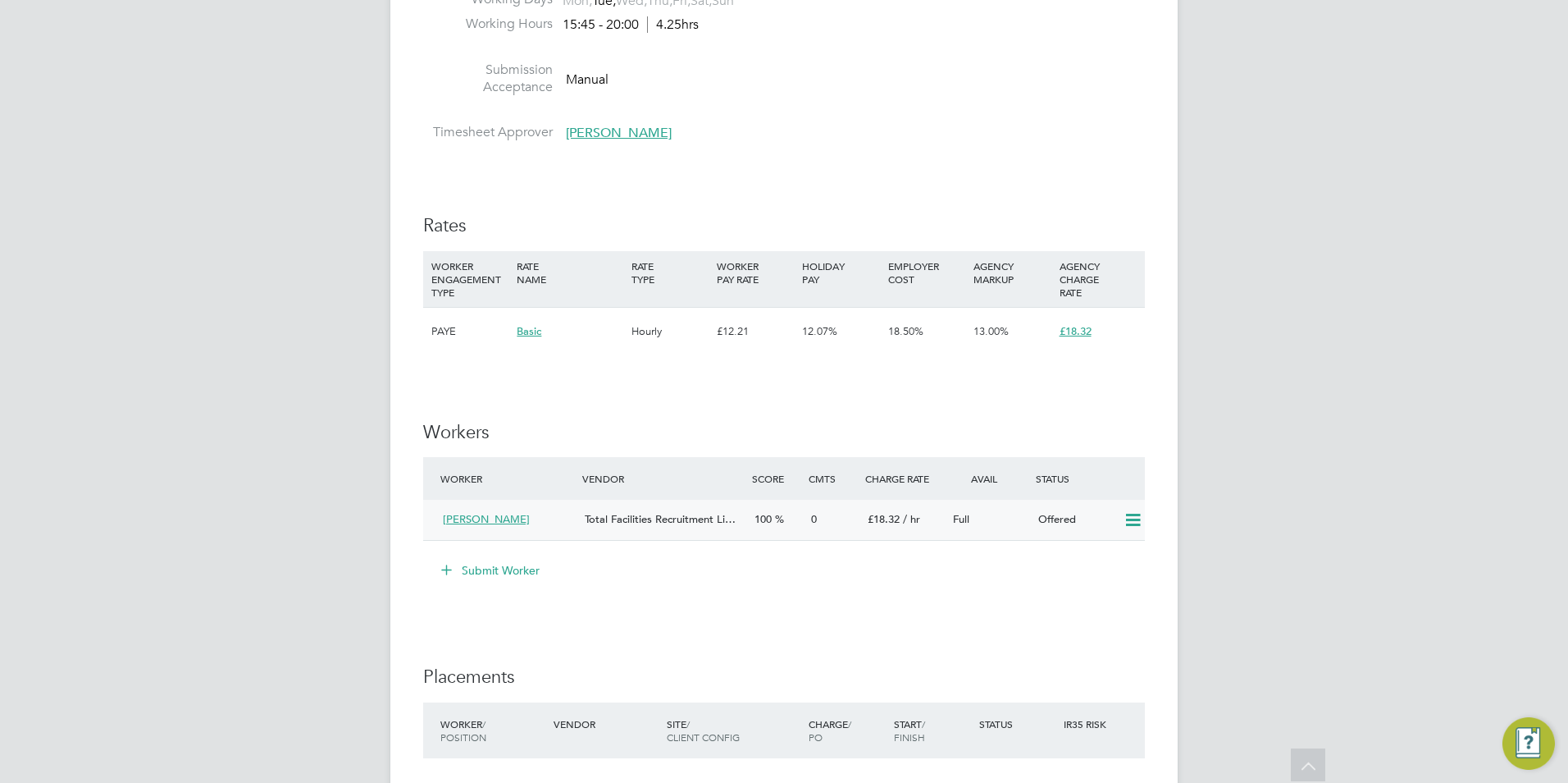
click at [1136, 523] on icon at bounding box center [1132, 520] width 20 height 13
click at [1110, 555] on li "Confirm" at bounding box center [1107, 555] width 62 height 23
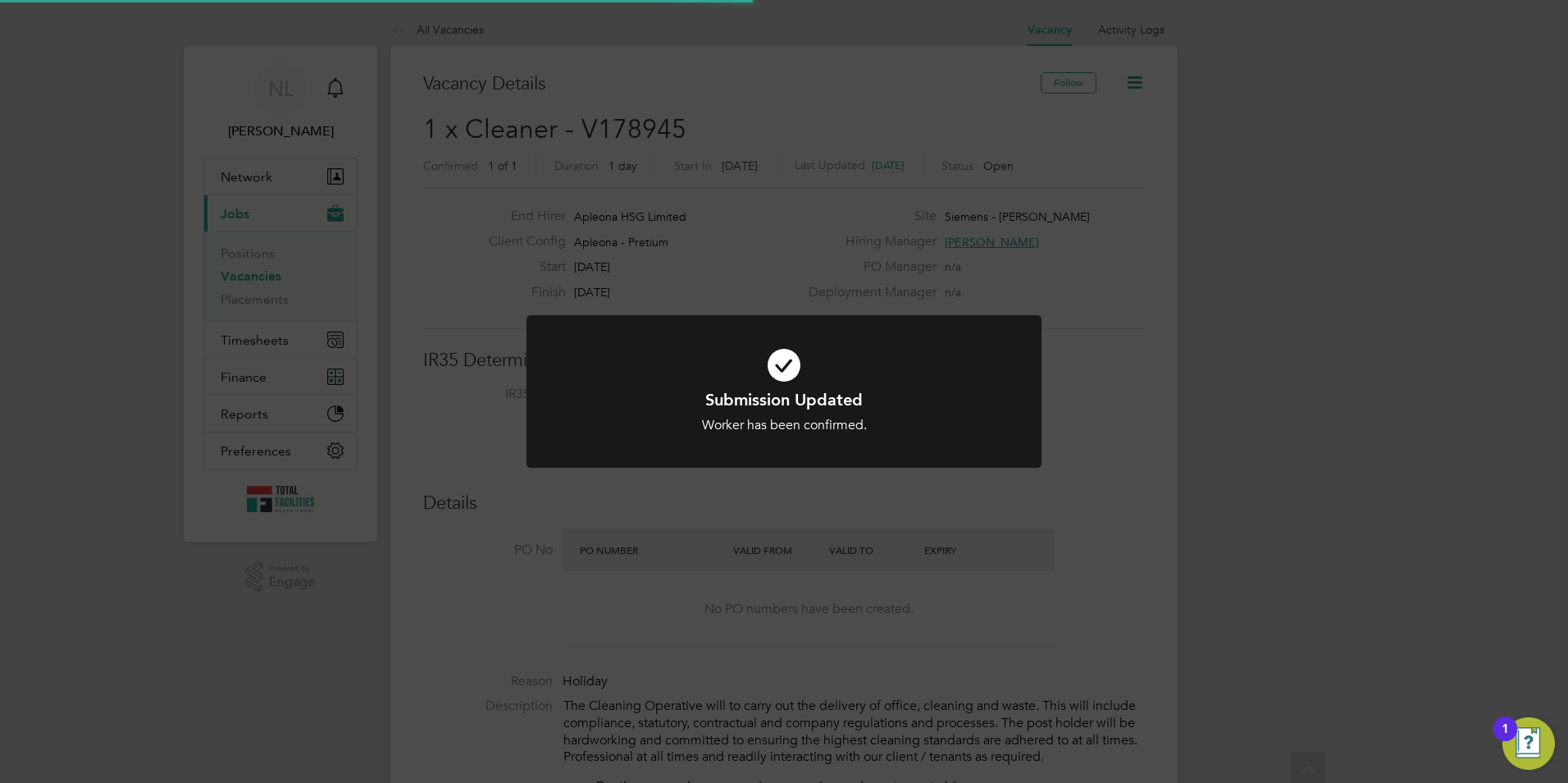
scroll to position [49, 115]
click at [1019, 577] on div "Submission Updated Worker has been confirmed. Cancel Okay" at bounding box center [784, 391] width 1568 height 783
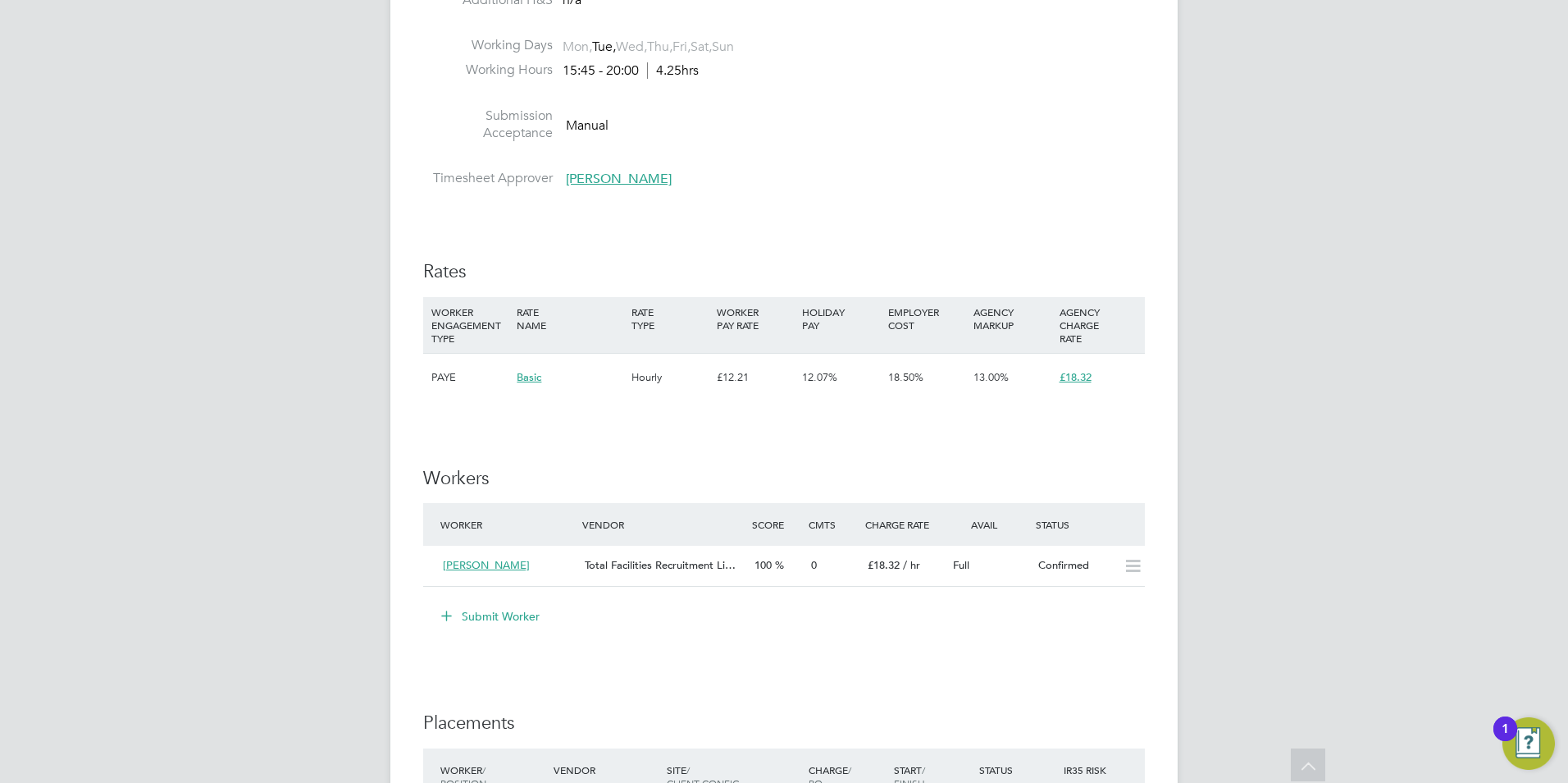
scroll to position [1313, 0]
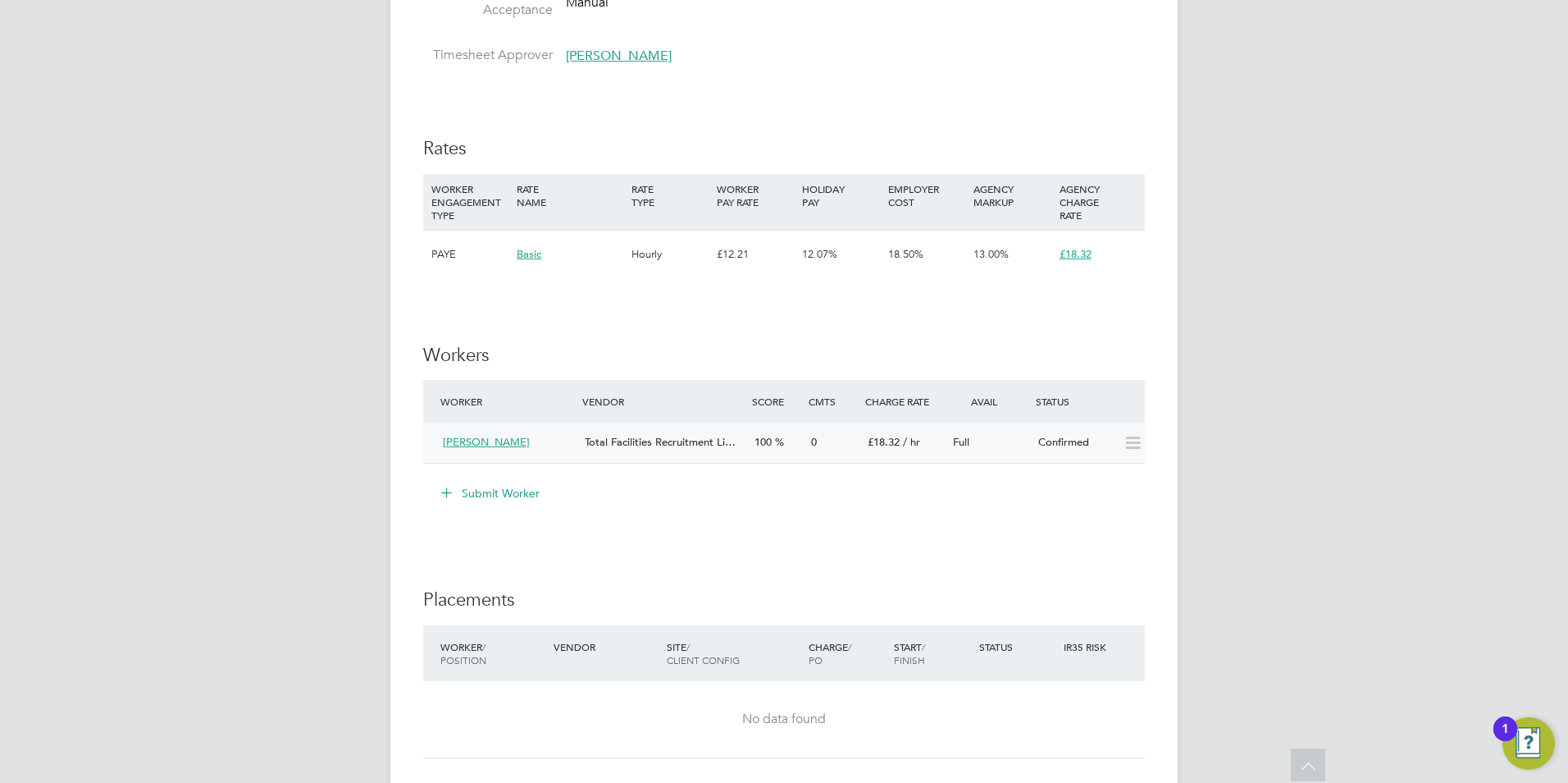
click at [1128, 442] on icon at bounding box center [1132, 443] width 20 height 13
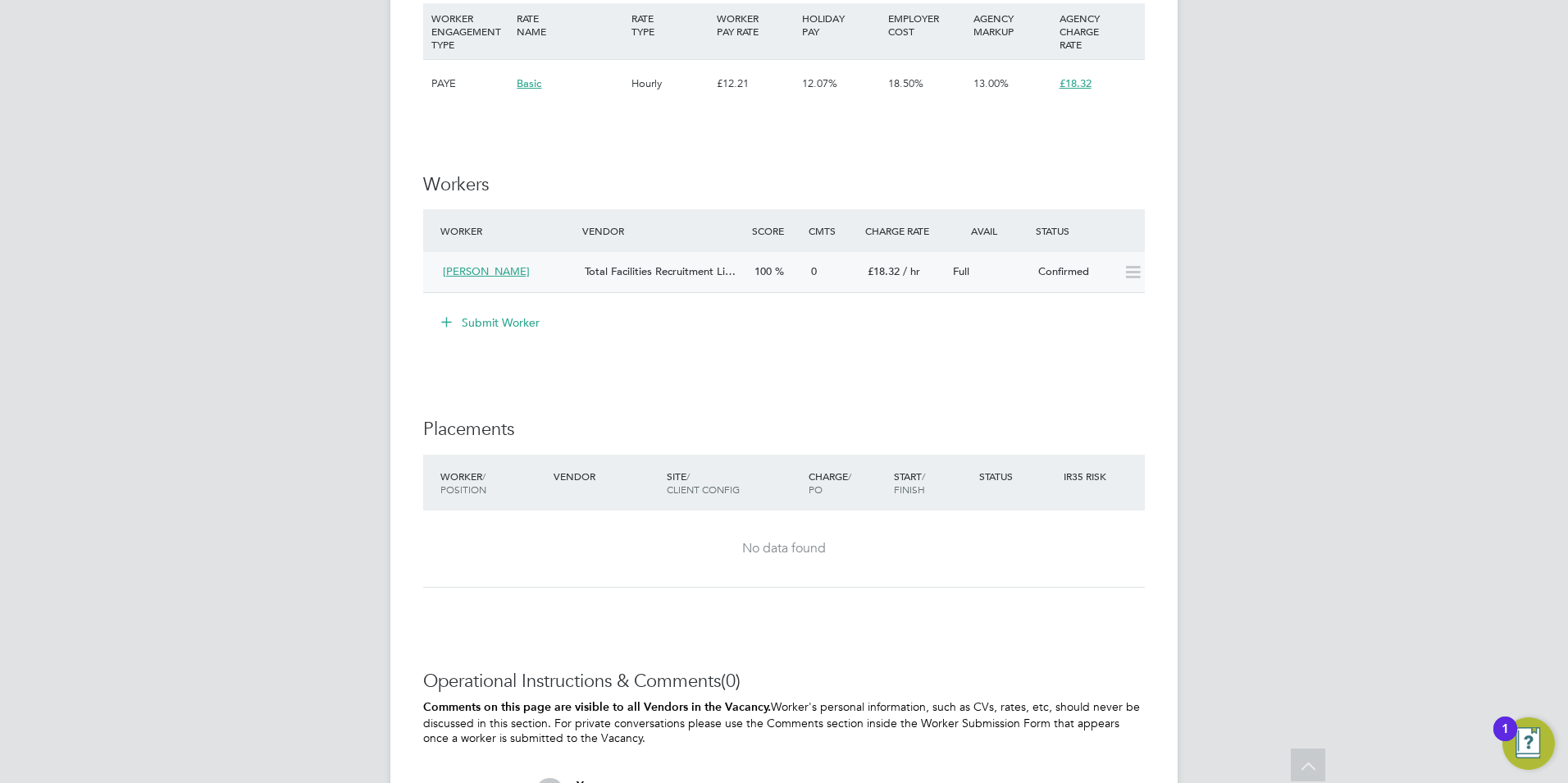
scroll to position [1476, 0]
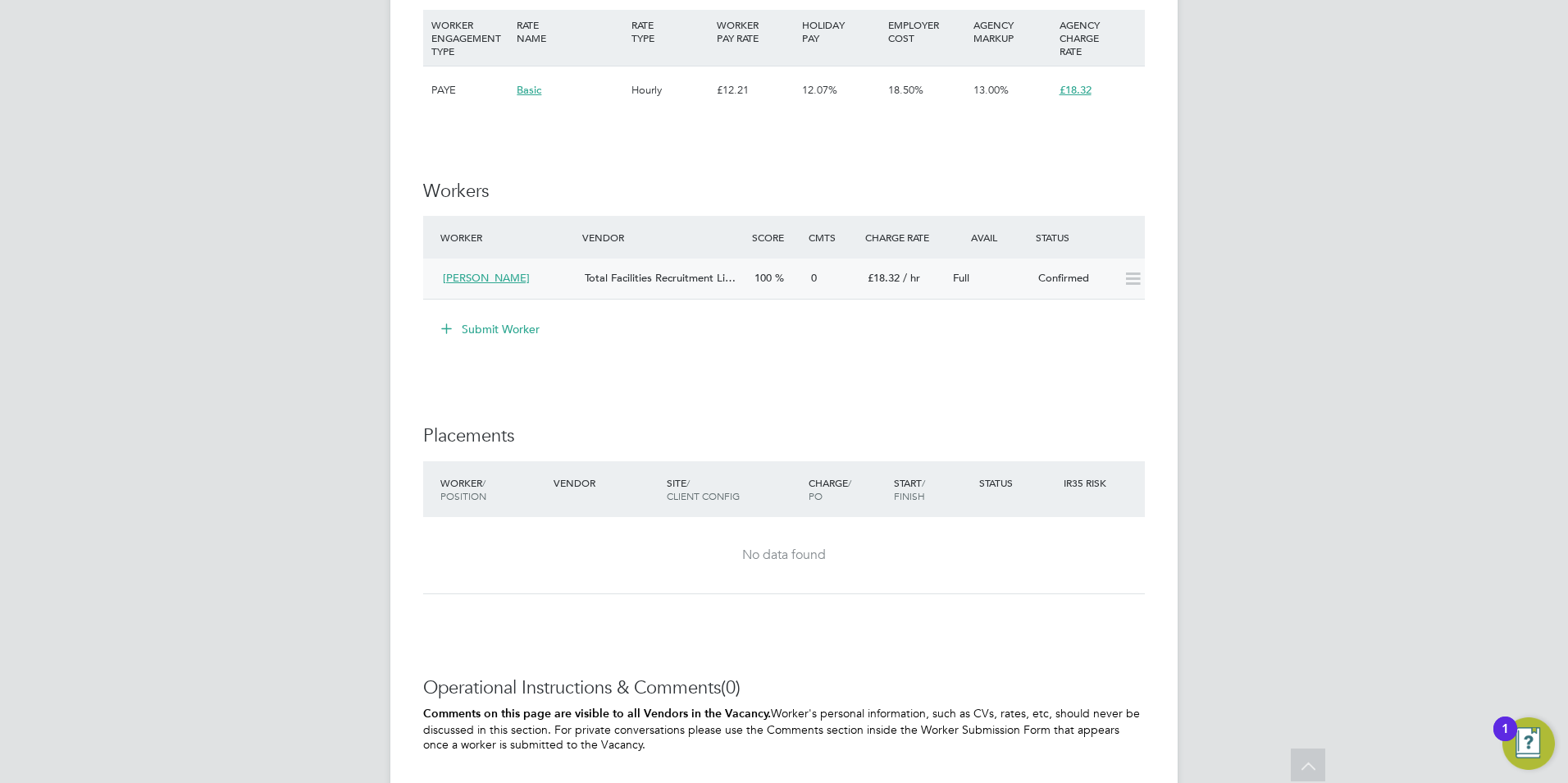
click at [741, 272] on div "Total Facilities Recruitment Li…" at bounding box center [663, 278] width 170 height 27
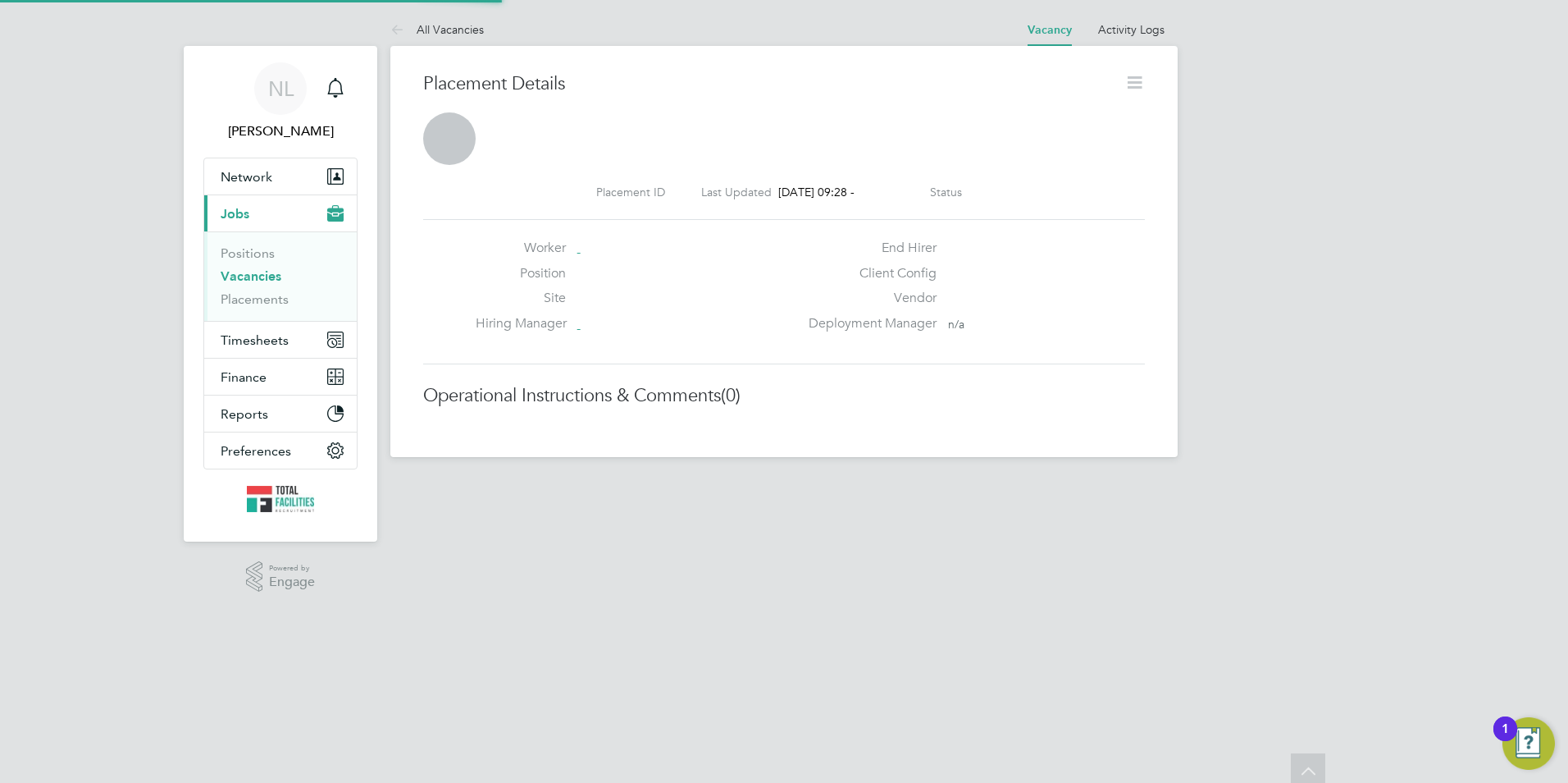
scroll to position [9, 9]
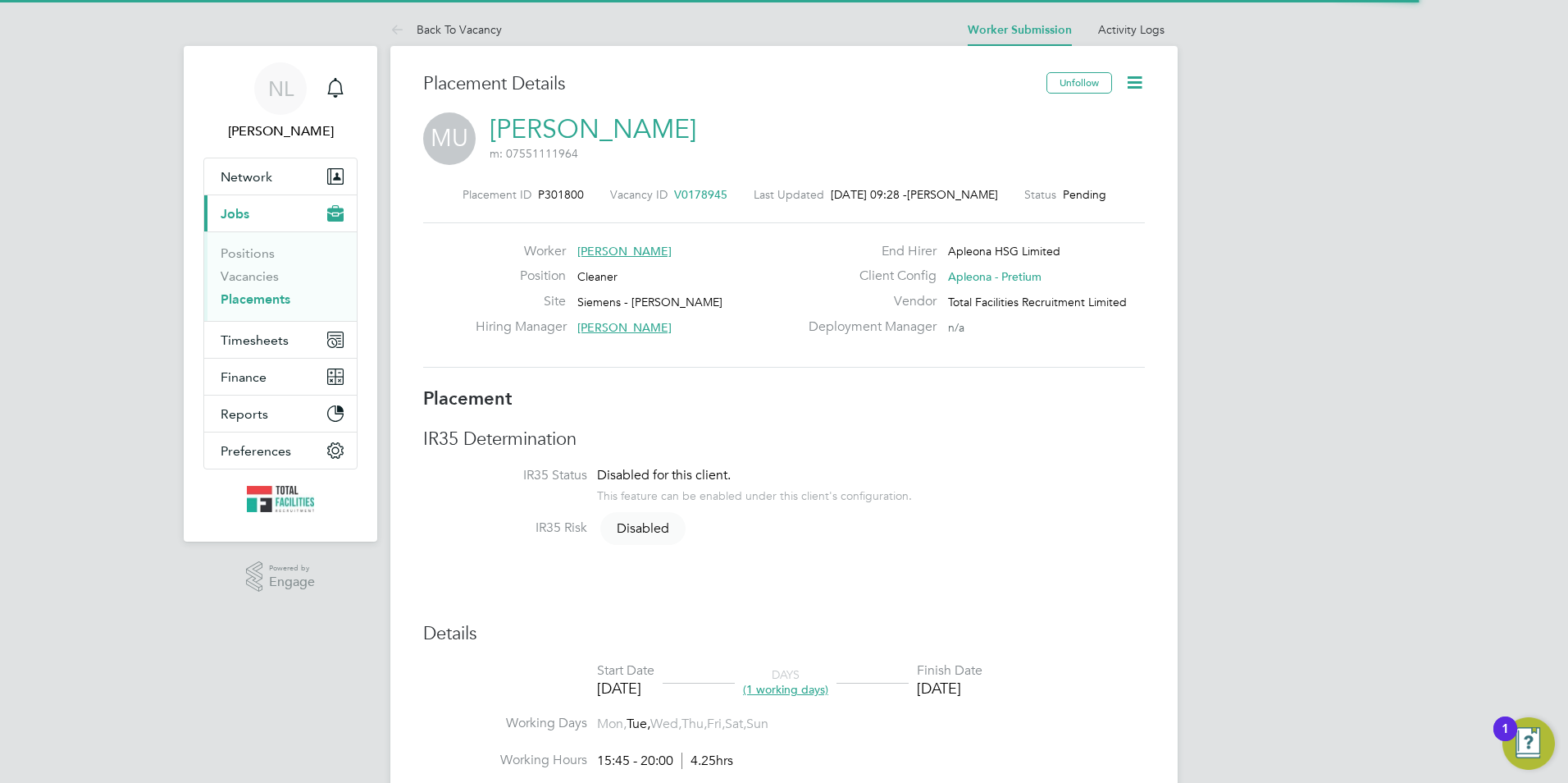
drag, startPoint x: 1133, startPoint y: 70, endPoint x: 1124, endPoint y: 91, distance: 22.8
click at [1133, 73] on icon at bounding box center [1133, 82] width 20 height 20
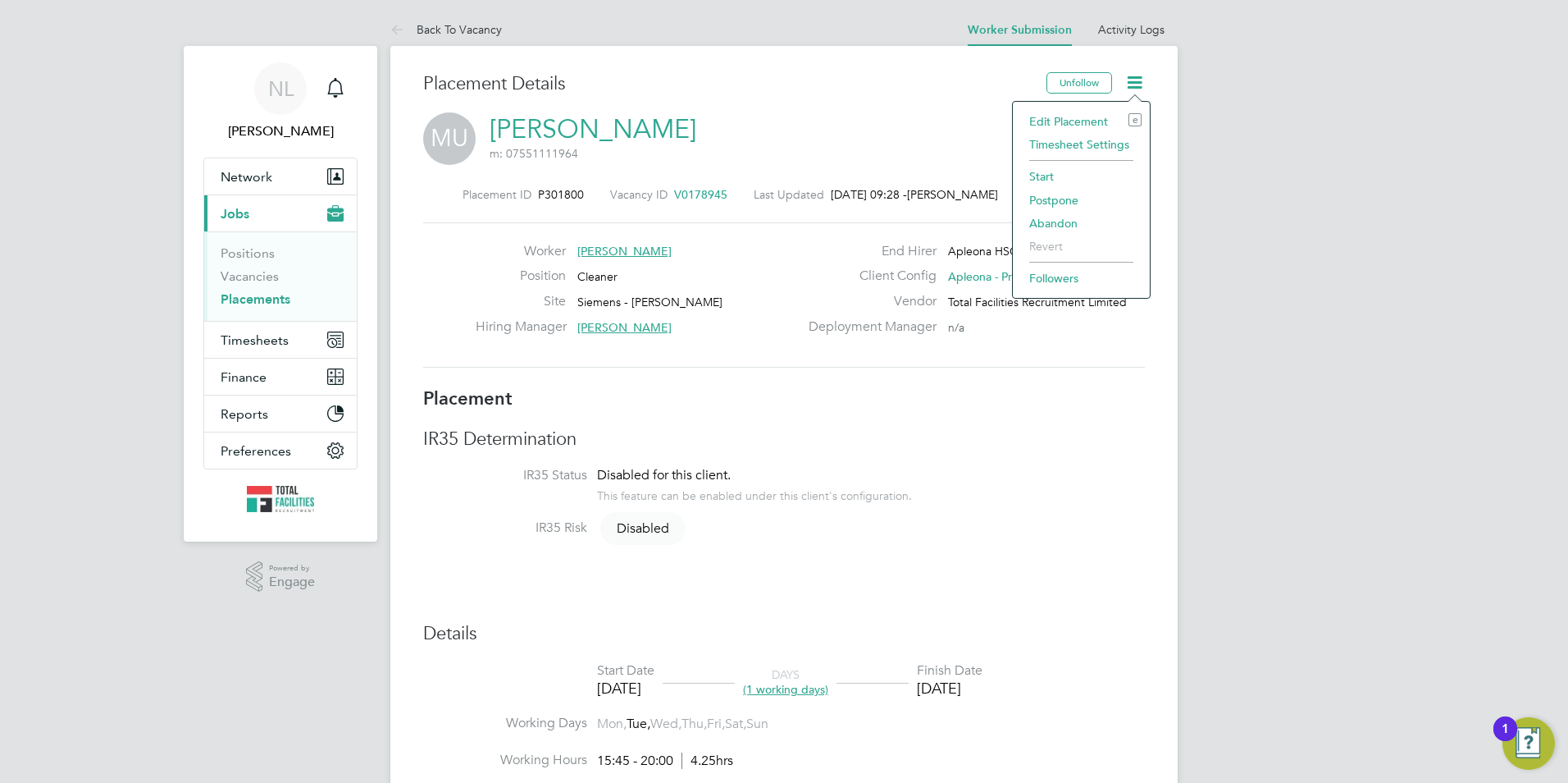
click at [1044, 174] on li "Start" at bounding box center [1081, 176] width 120 height 23
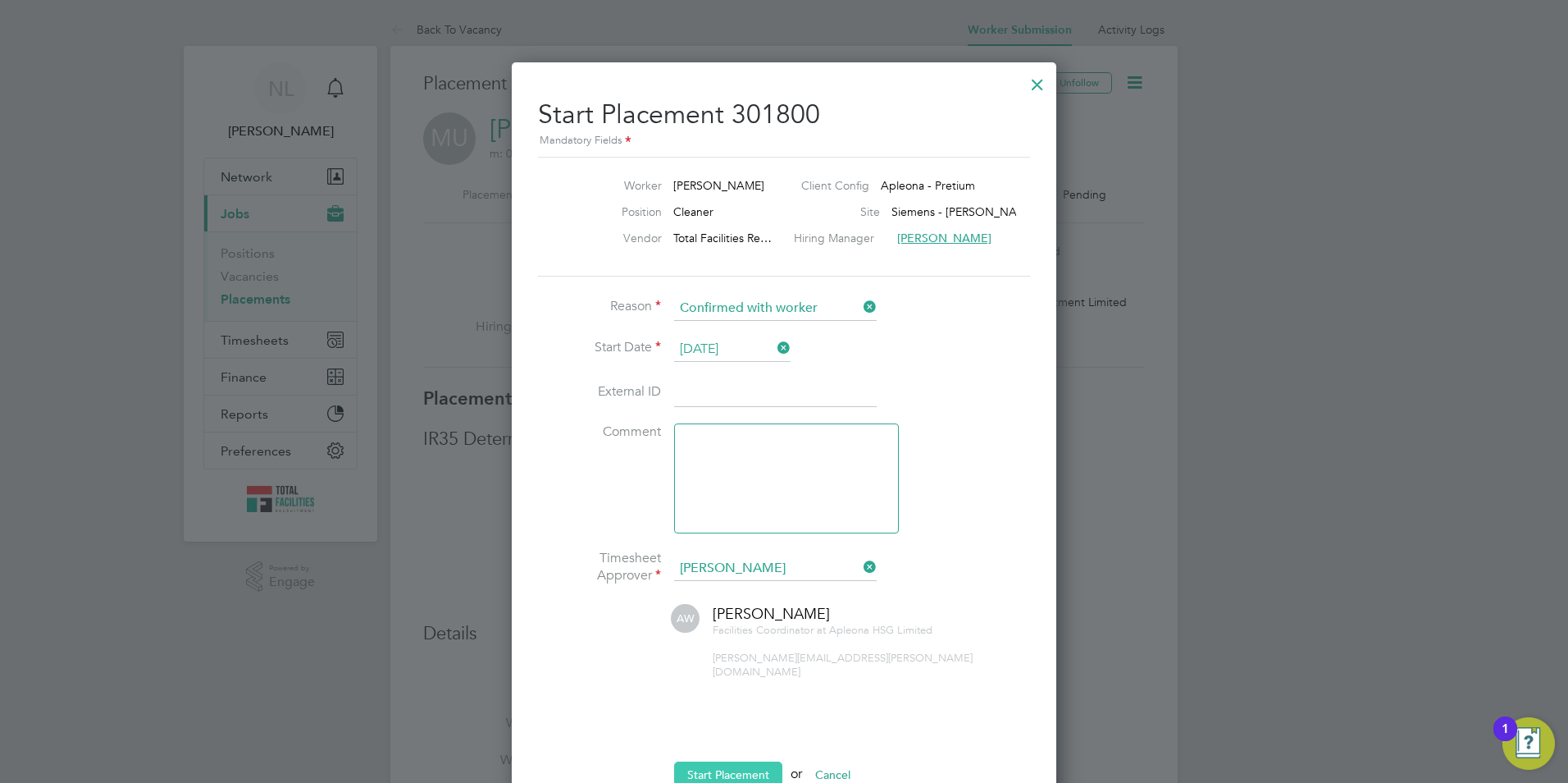
click at [689, 766] on button "Start Placement" at bounding box center [727, 773] width 108 height 26
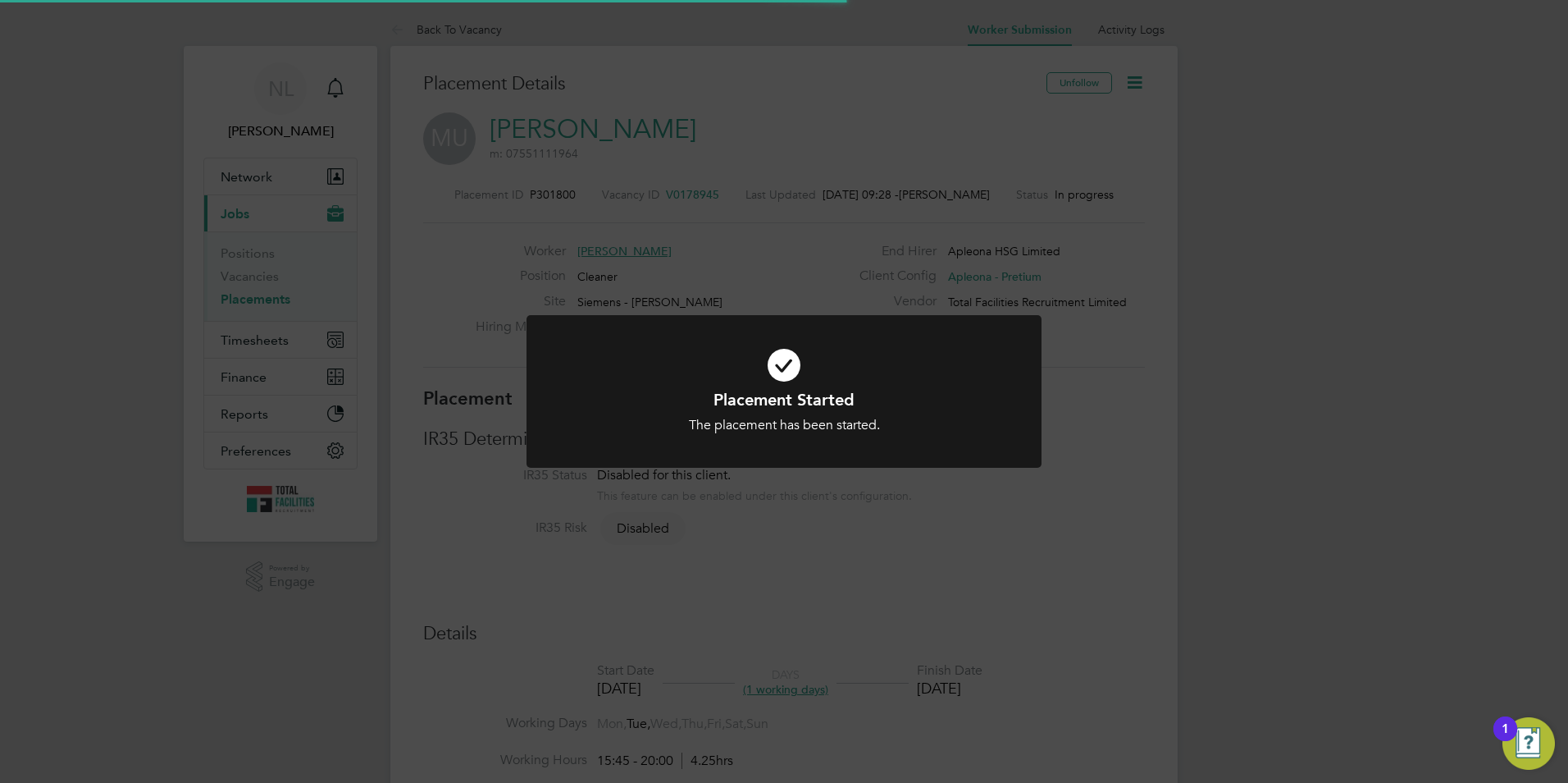
click at [784, 217] on div "Placement Started The placement has been started. Cancel Okay" at bounding box center [784, 391] width 1568 height 783
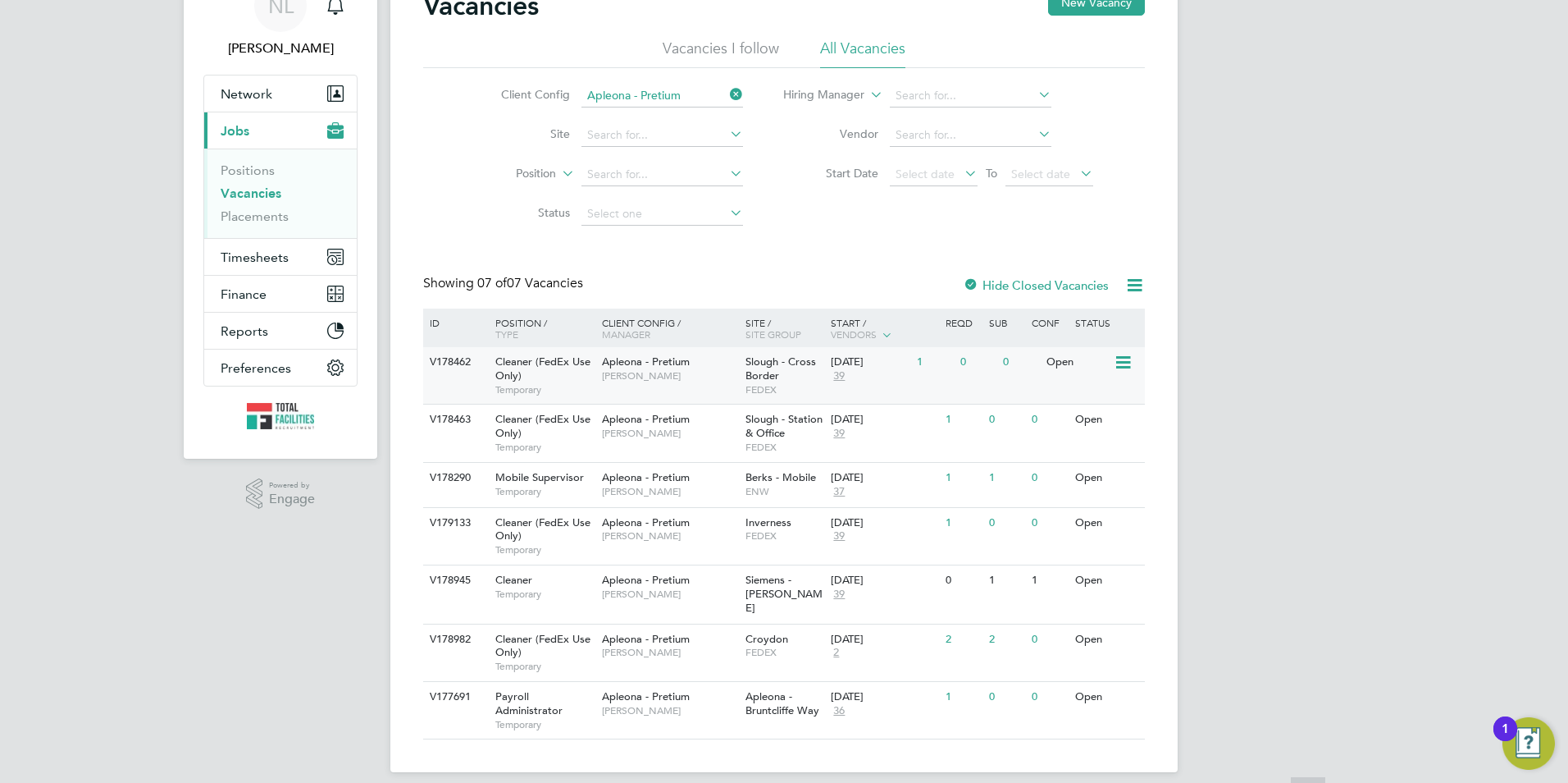
scroll to position [84, 0]
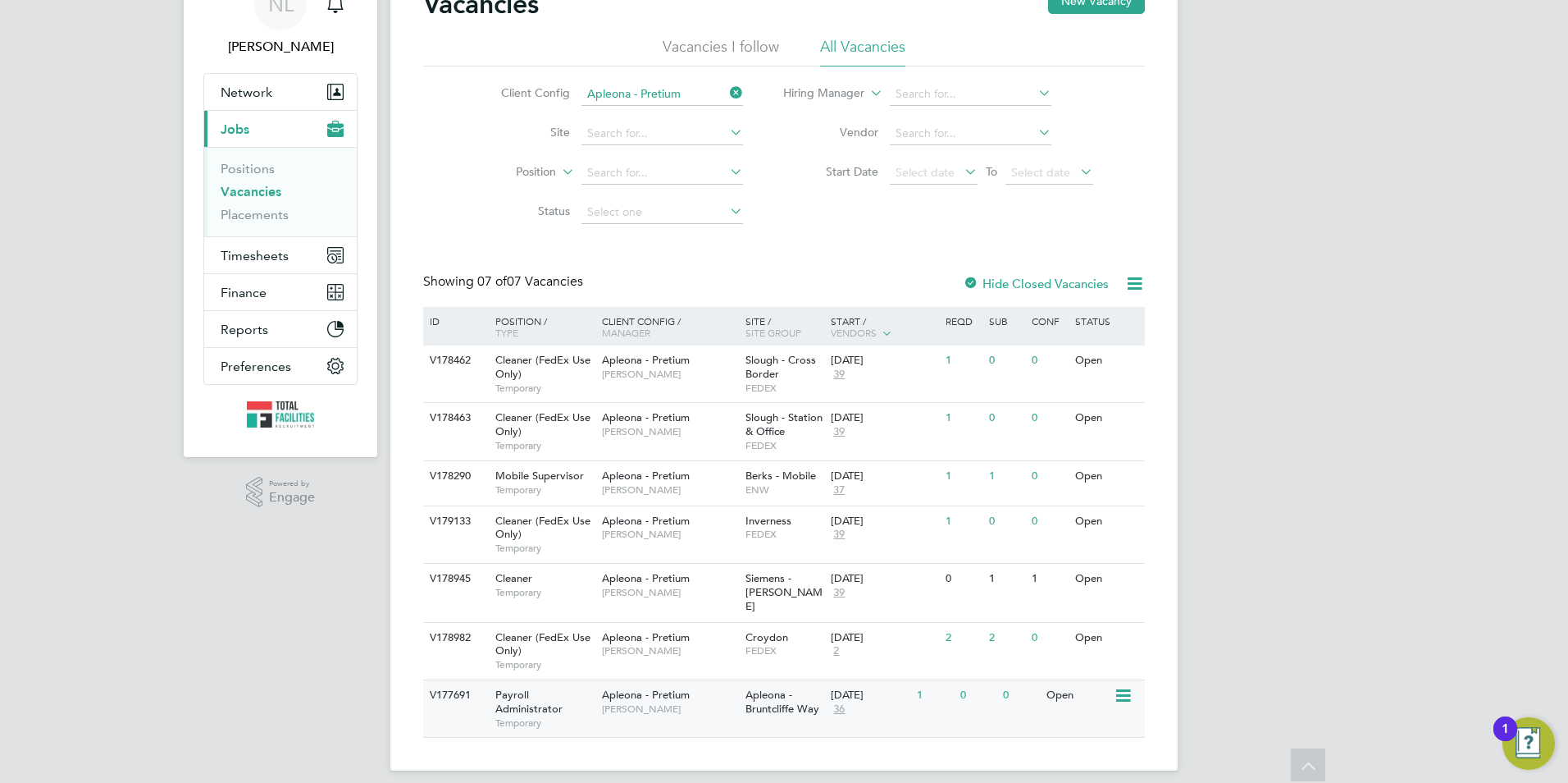
click at [706, 702] on div "Apleona - Pretium [PERSON_NAME]" at bounding box center [670, 701] width 143 height 43
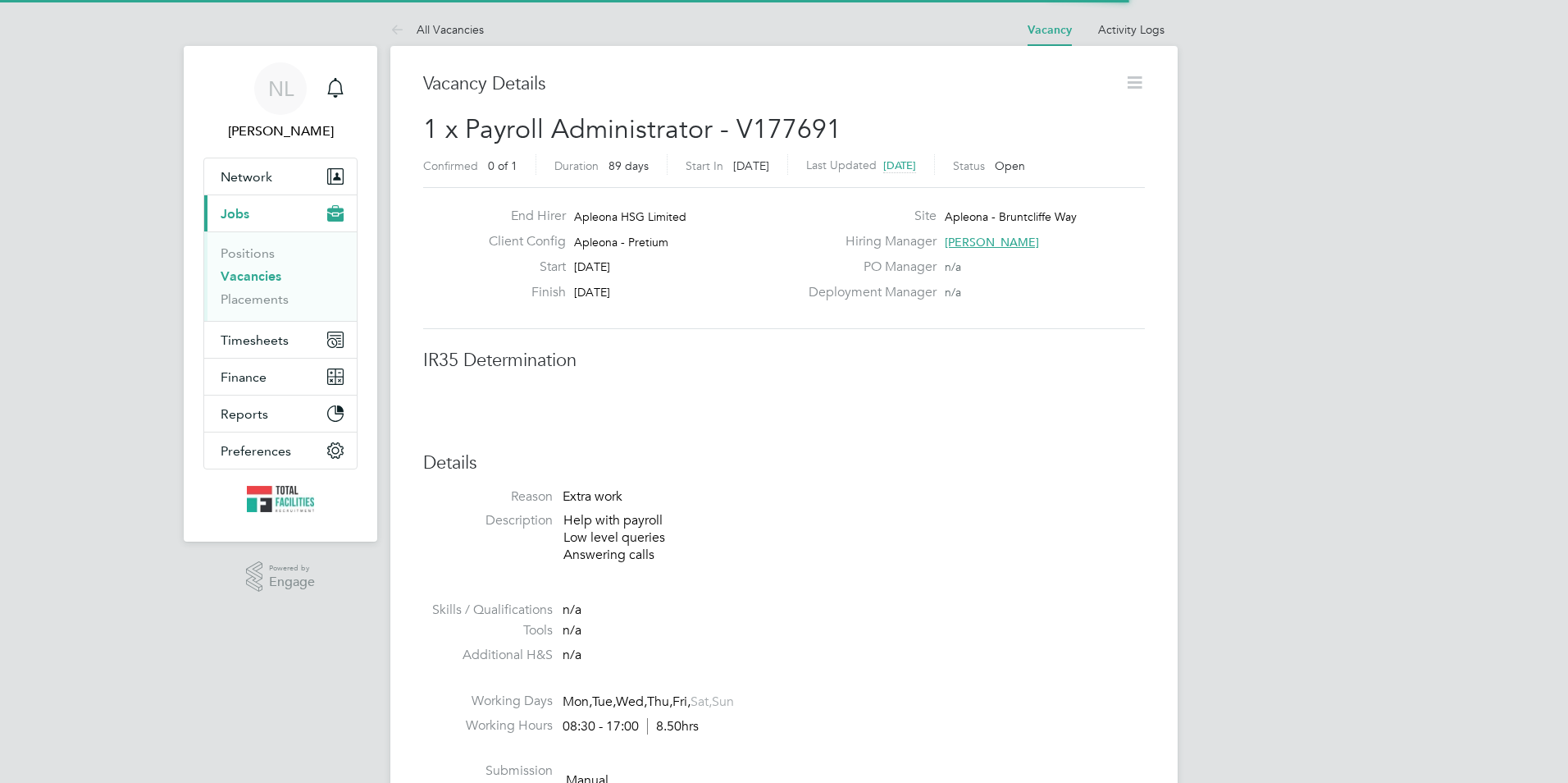
scroll to position [49, 115]
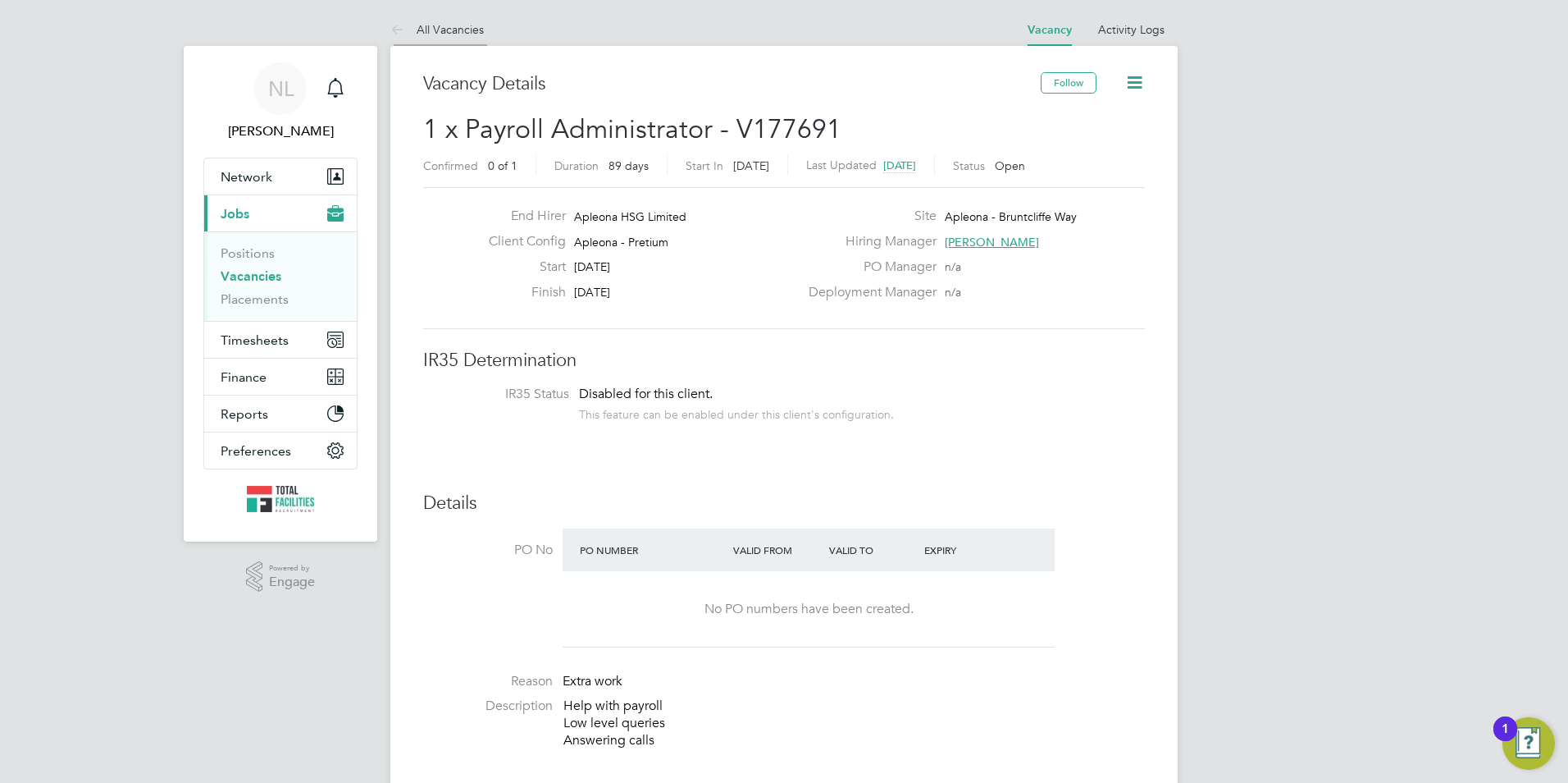
drag, startPoint x: 422, startPoint y: 27, endPoint x: 422, endPoint y: 44, distance: 17.0
click at [422, 44] on li "All Vacancies" at bounding box center [437, 30] width 94 height 33
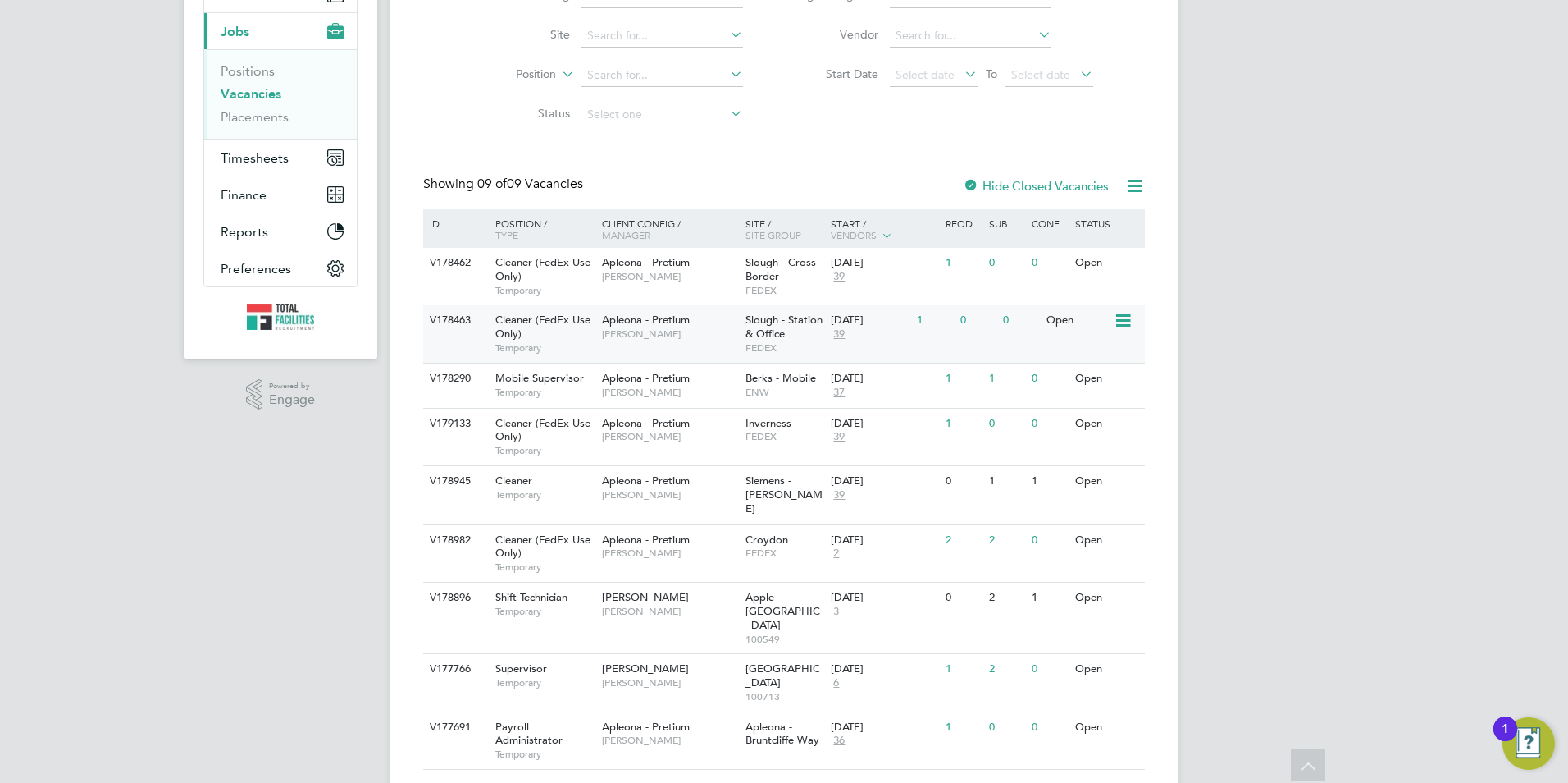
scroll to position [187, 0]
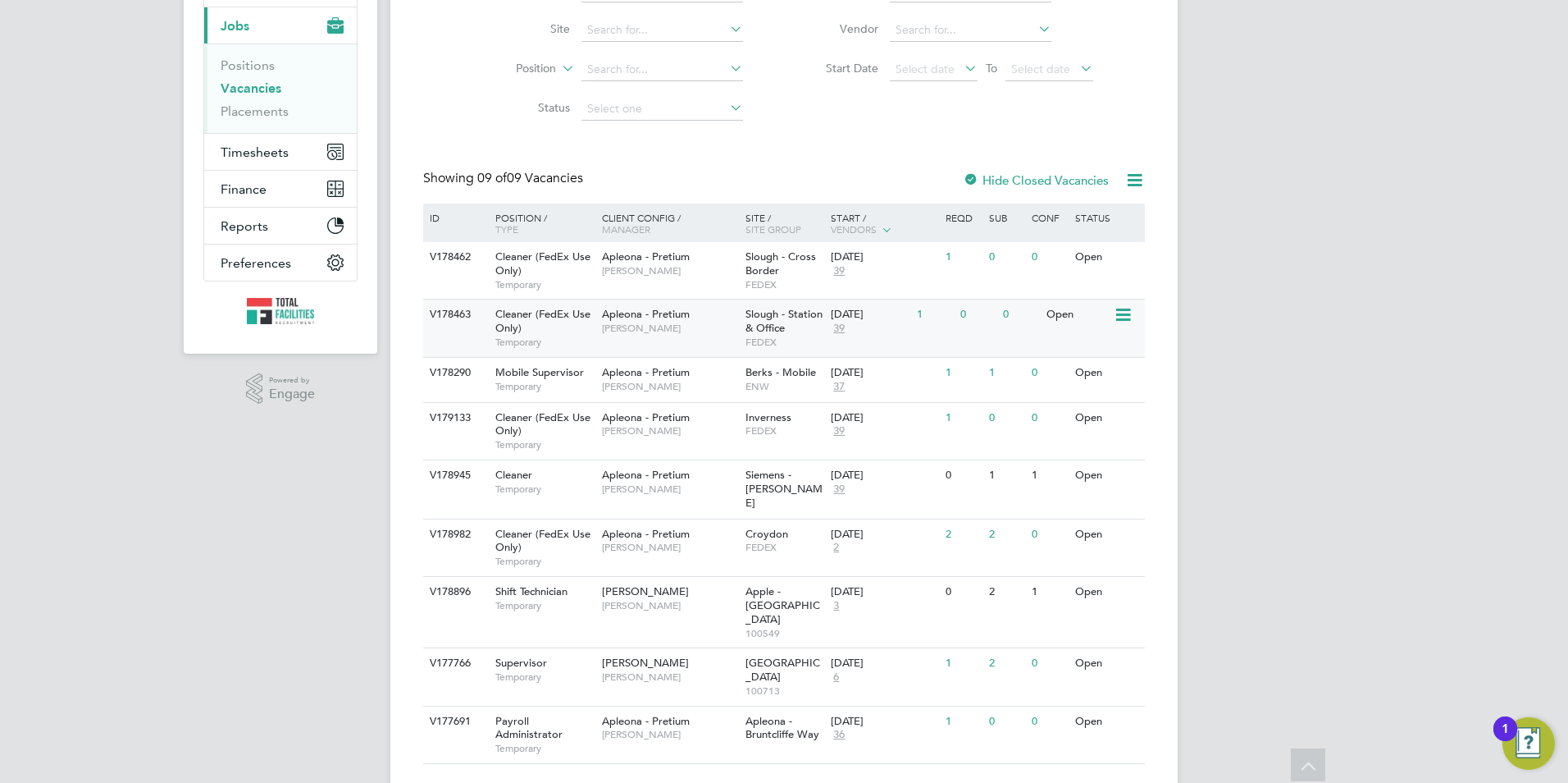
click at [901, 344] on div "[DATE] 39" at bounding box center [870, 321] width 86 height 44
click at [721, 478] on div "Apleona - Pretium [PERSON_NAME]" at bounding box center [670, 481] width 143 height 43
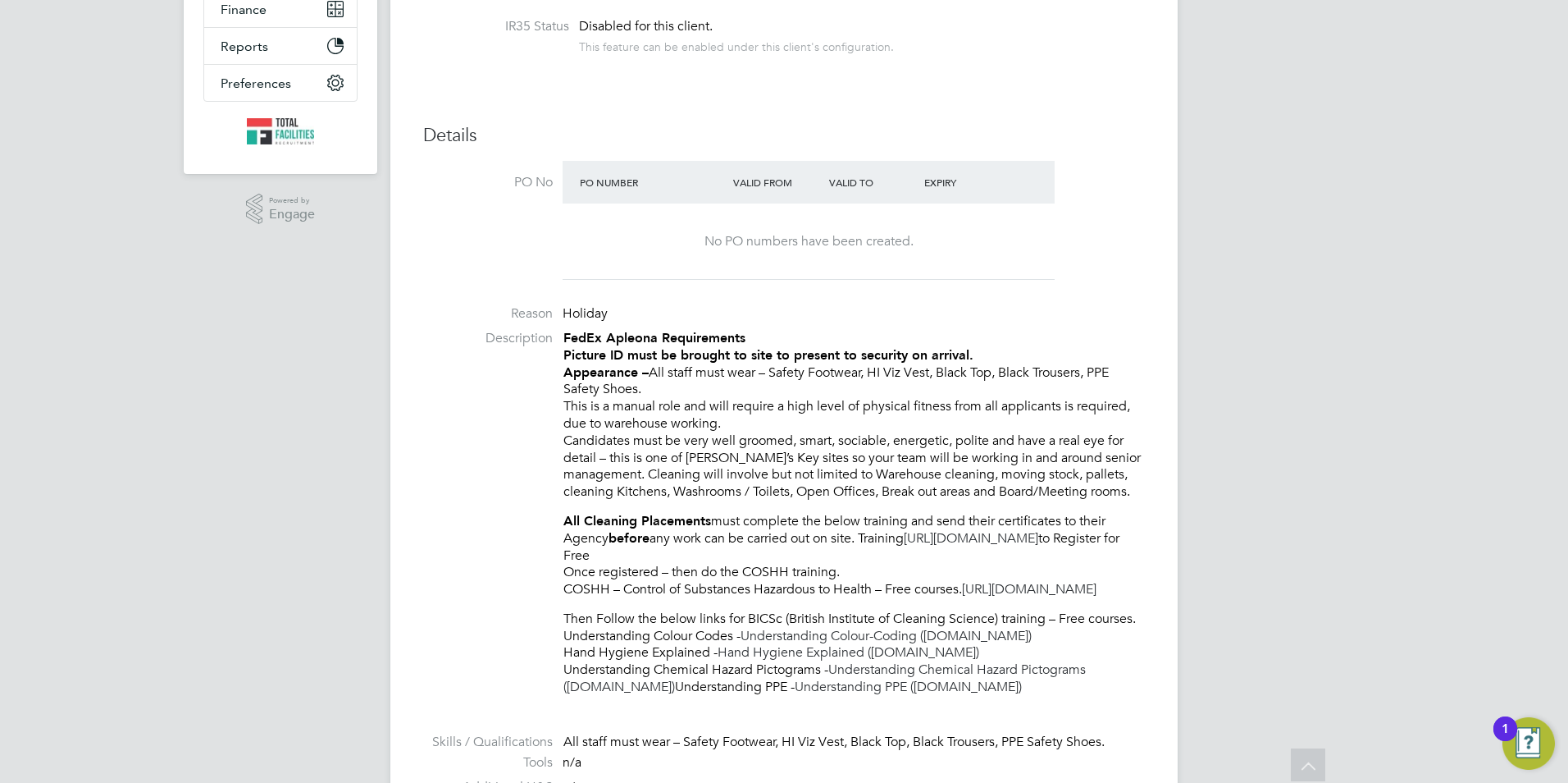
scroll to position [246, 0]
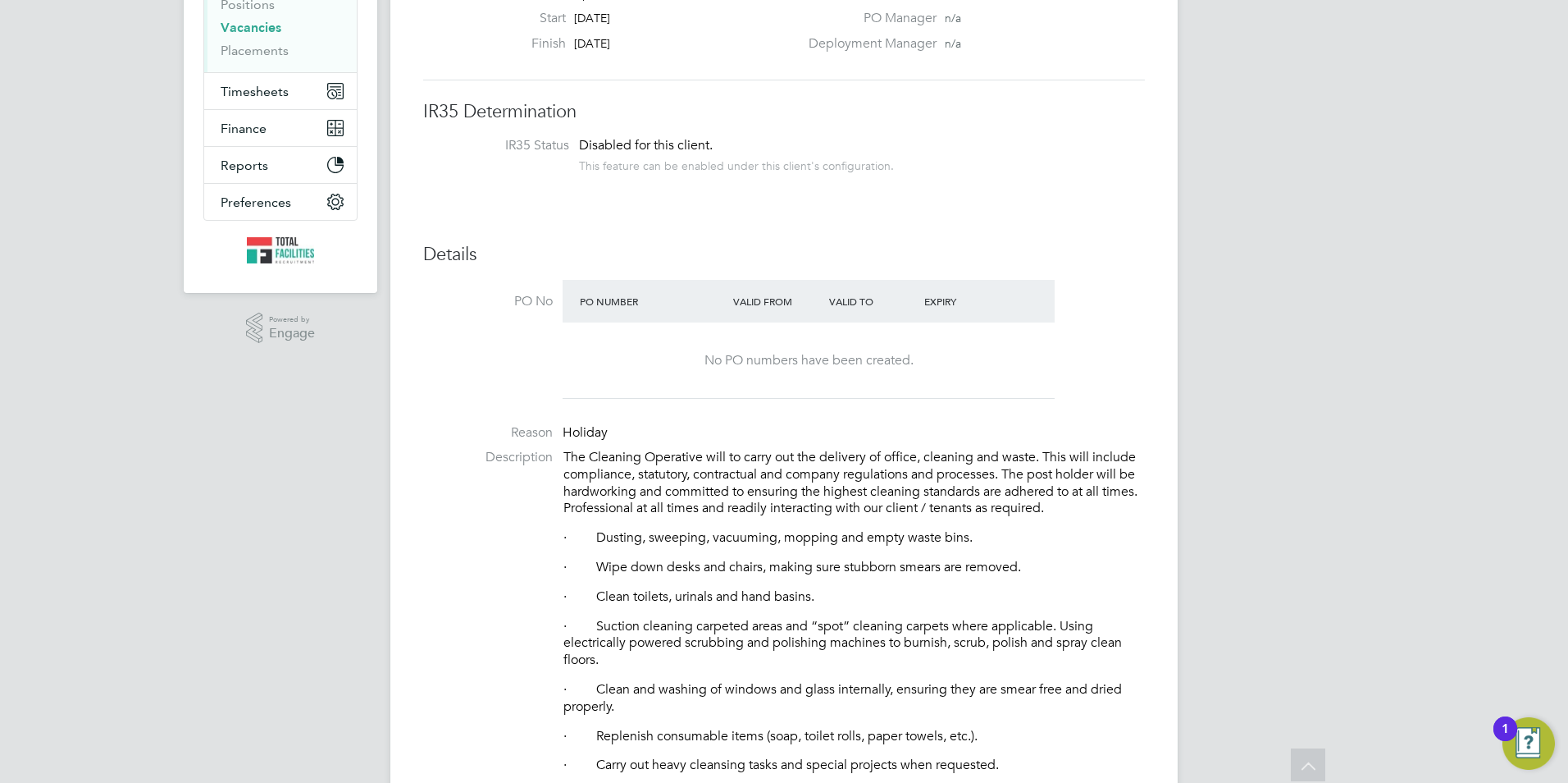
scroll to position [246, 0]
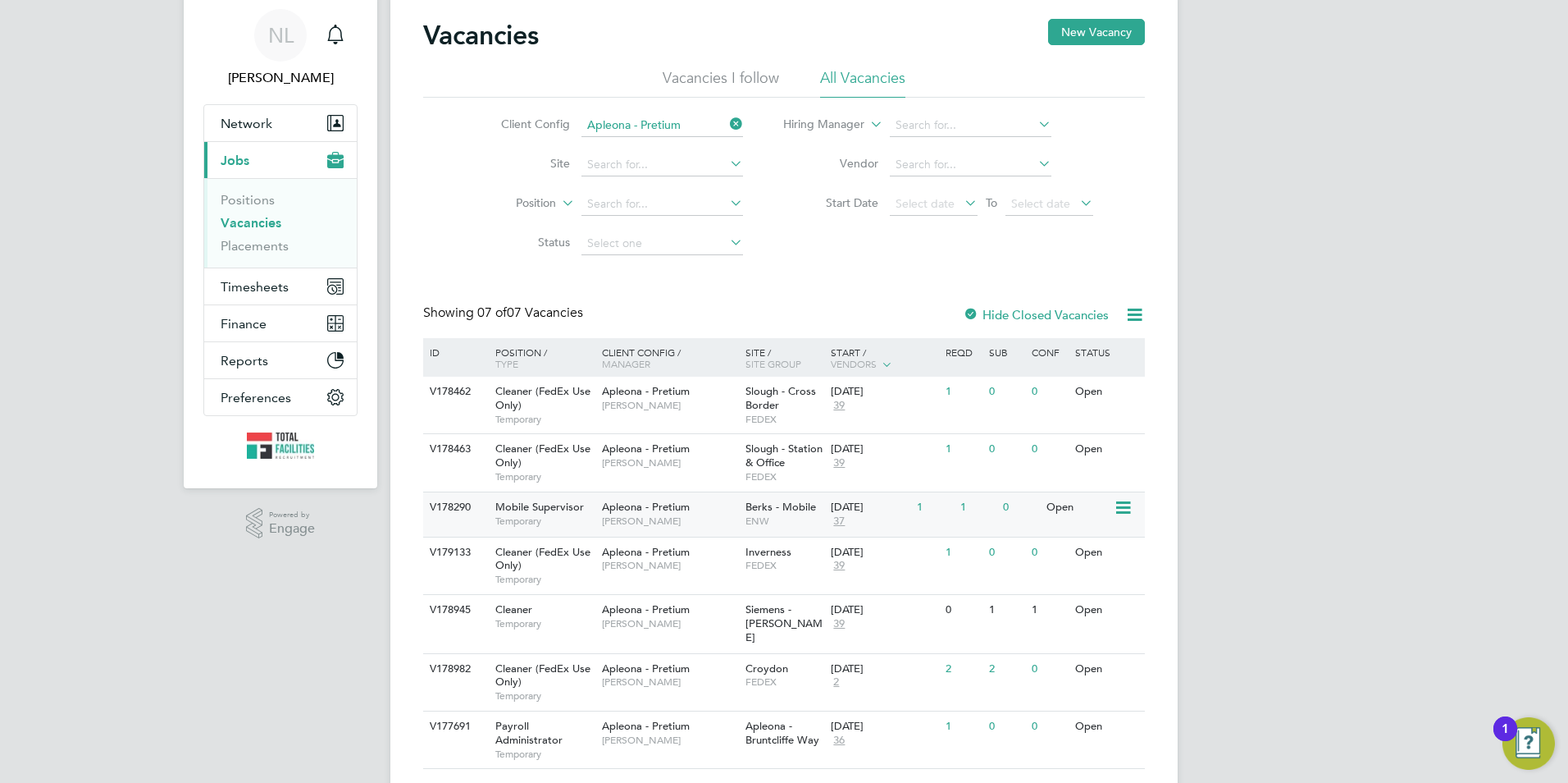
scroll to position [84, 0]
